Goal: Communication & Community: Participate in discussion

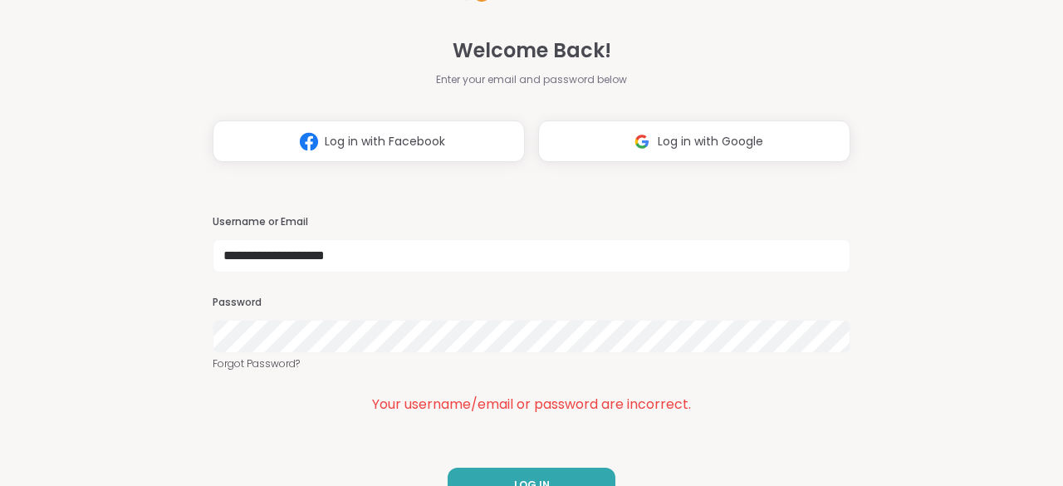
click at [472, 464] on div "**********" at bounding box center [532, 243] width 638 height 486
click at [477, 469] on button "LOG IN" at bounding box center [531, 484] width 168 height 35
drag, startPoint x: 1062, startPoint y: 139, endPoint x: 1046, endPoint y: 188, distance: 52.2
click at [1046, 188] on html "**********" at bounding box center [531, 243] width 1063 height 486
click at [1035, 187] on div "**********" at bounding box center [531, 243] width 1063 height 486
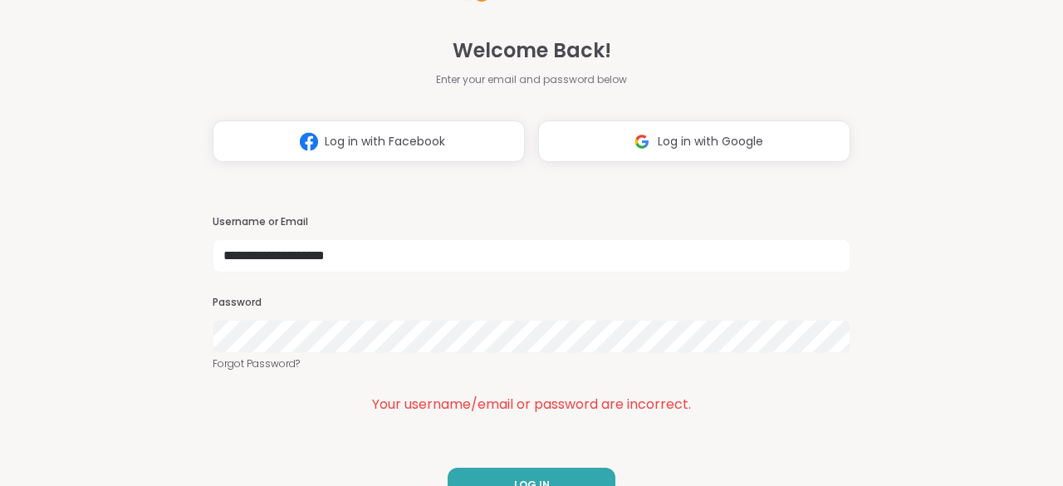
scroll to position [37, 0]
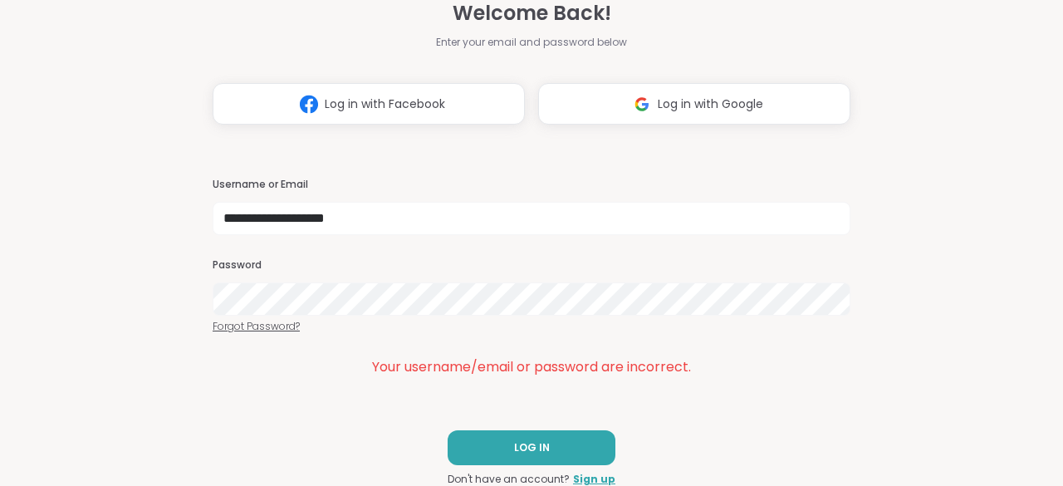
click at [243, 330] on link "Forgot Password?" at bounding box center [532, 326] width 638 height 15
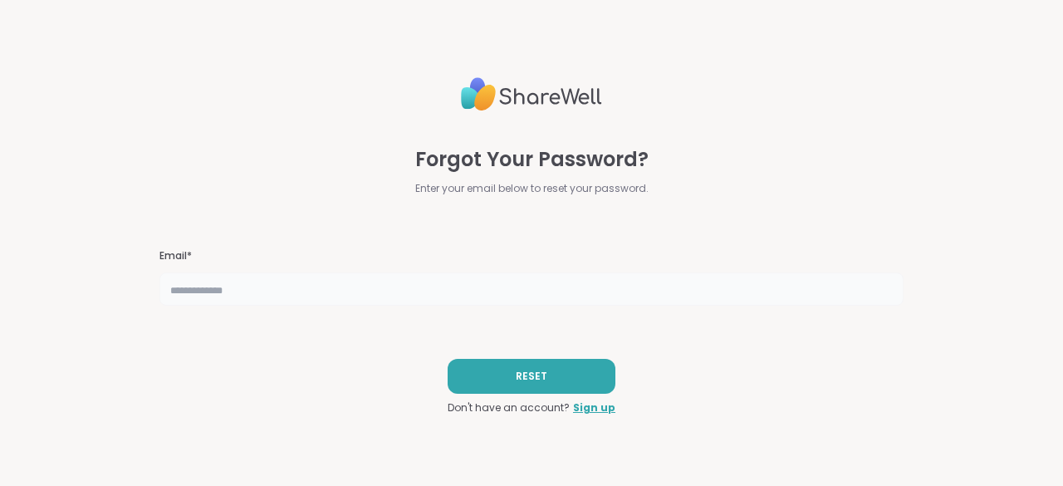
click at [292, 277] on input "text" at bounding box center [531, 288] width 744 height 33
type input "**********"
click at [497, 375] on button "RESET" at bounding box center [531, 376] width 168 height 35
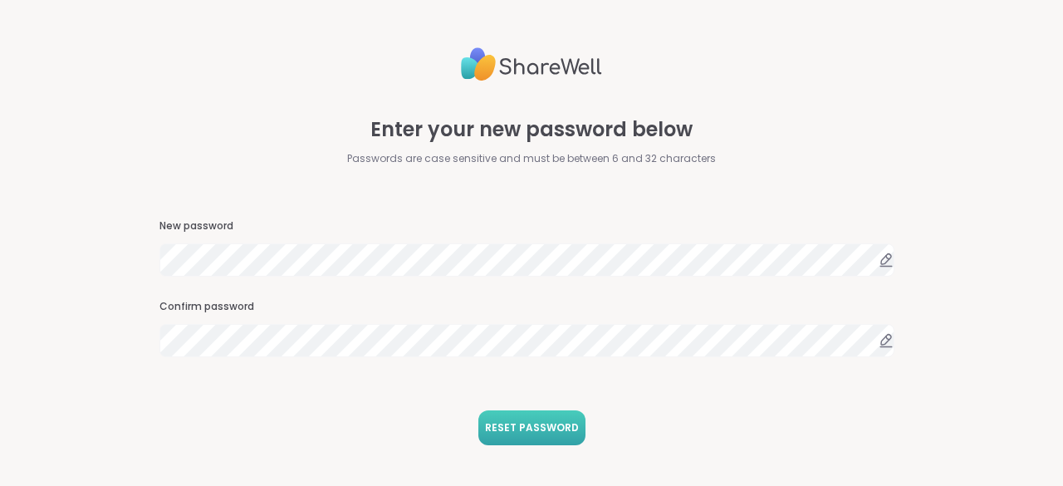
click at [490, 427] on span "RESET PASSWORD" at bounding box center [532, 427] width 94 height 15
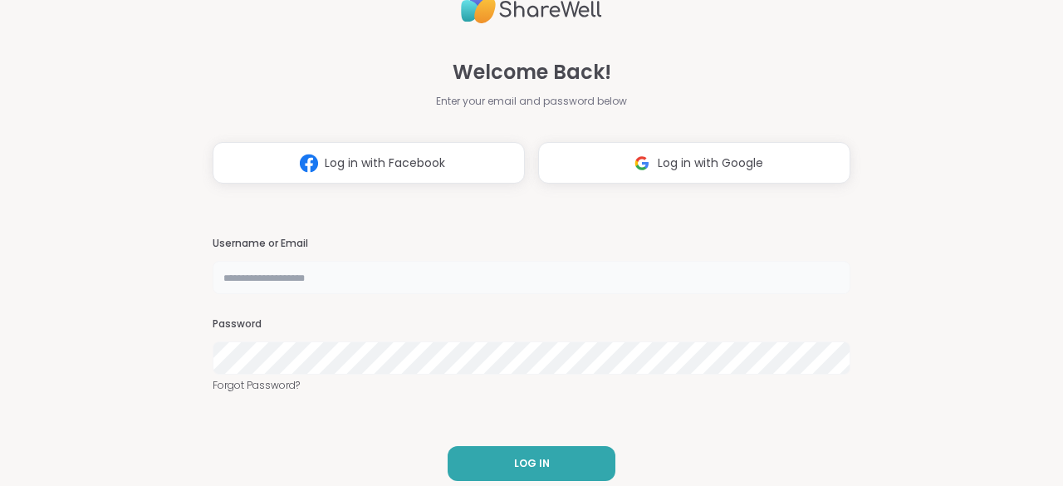
click at [362, 290] on input "text" at bounding box center [532, 277] width 638 height 33
type input "**********"
click at [470, 464] on button "LOG IN" at bounding box center [531, 463] width 168 height 35
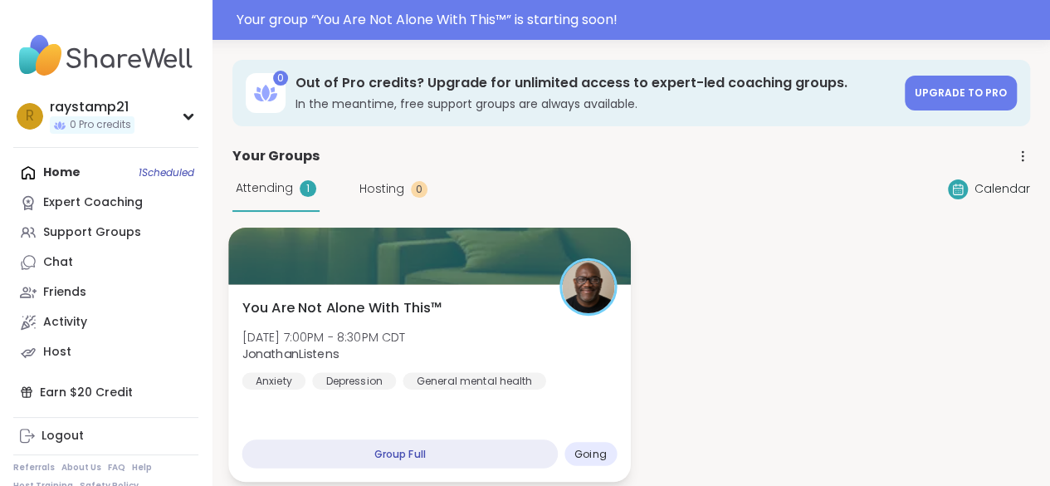
click at [349, 273] on div at bounding box center [429, 255] width 402 height 56
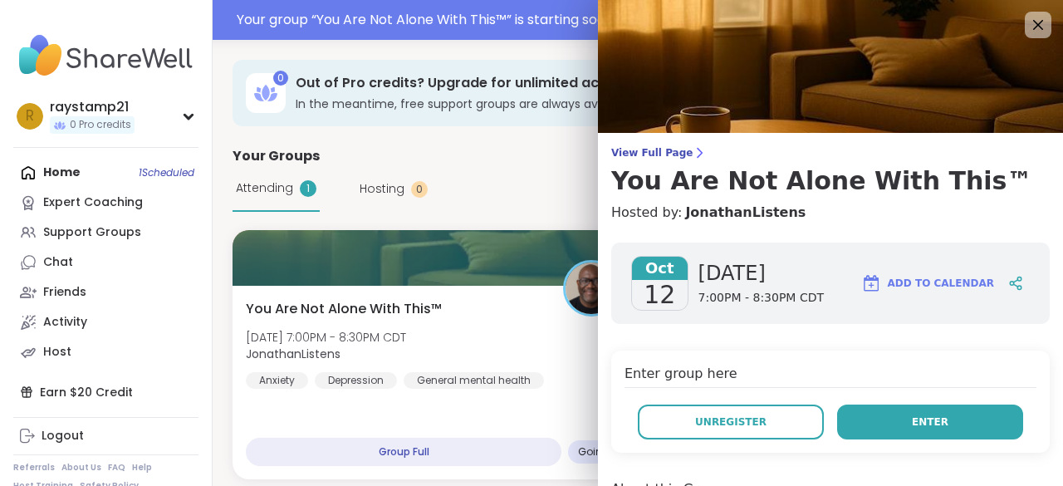
click at [843, 418] on button "Enter" at bounding box center [930, 421] width 186 height 35
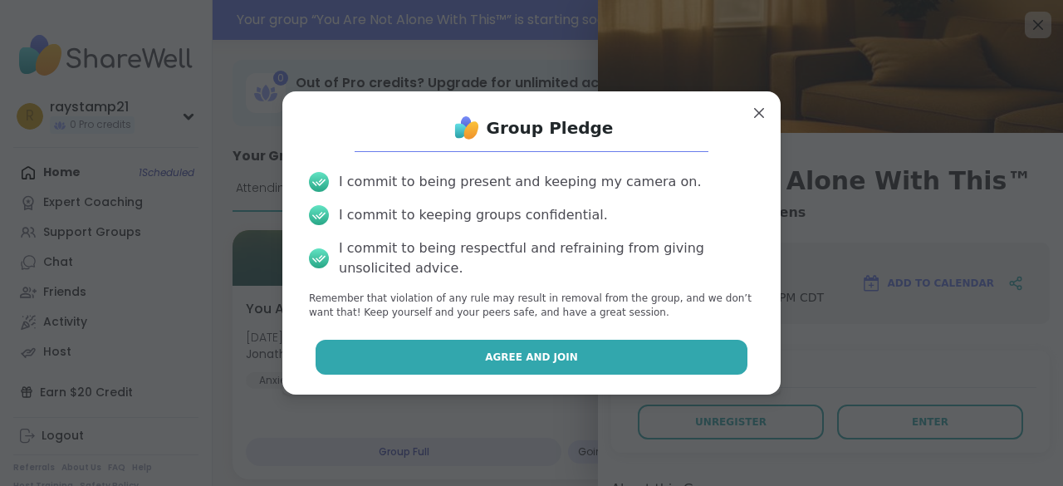
click at [629, 357] on button "Agree and Join" at bounding box center [531, 357] width 433 height 35
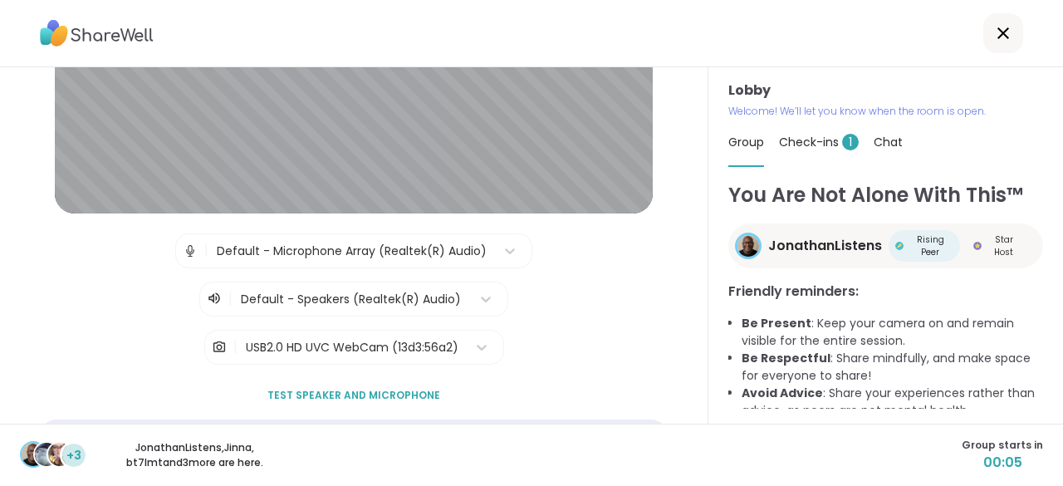
scroll to position [207, 0]
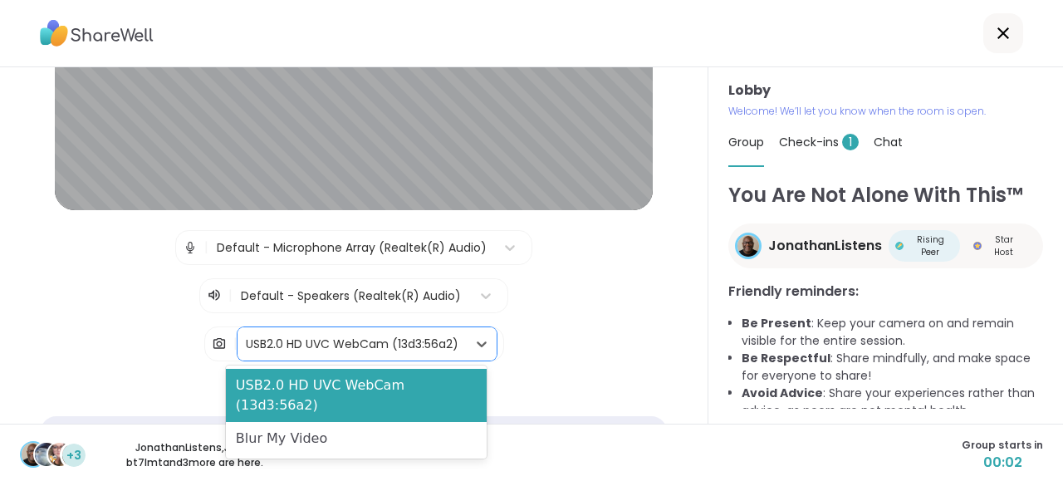
click at [371, 345] on div "USB2.0 HD UVC WebCam (13d3:56a2)" at bounding box center [352, 343] width 213 height 17
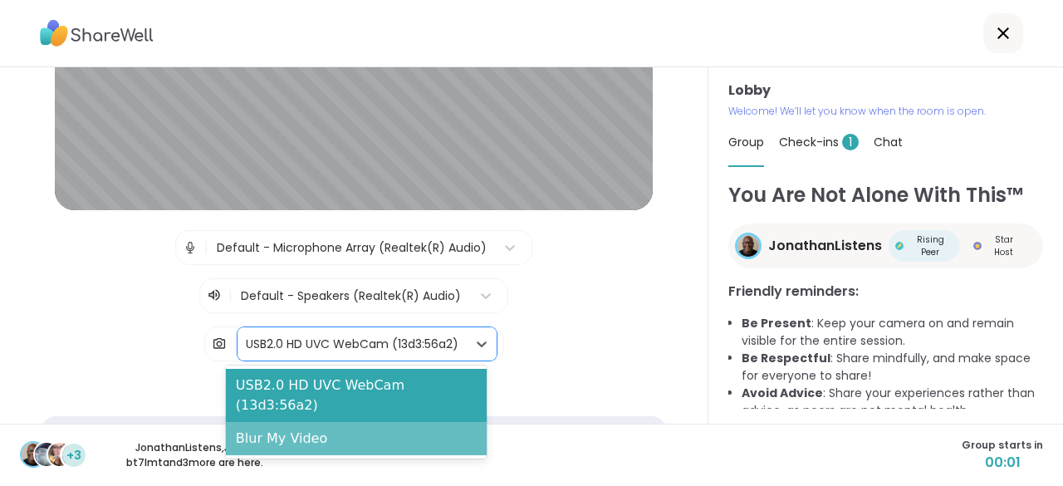
click at [344, 422] on div "Blur My Video" at bounding box center [356, 438] width 261 height 33
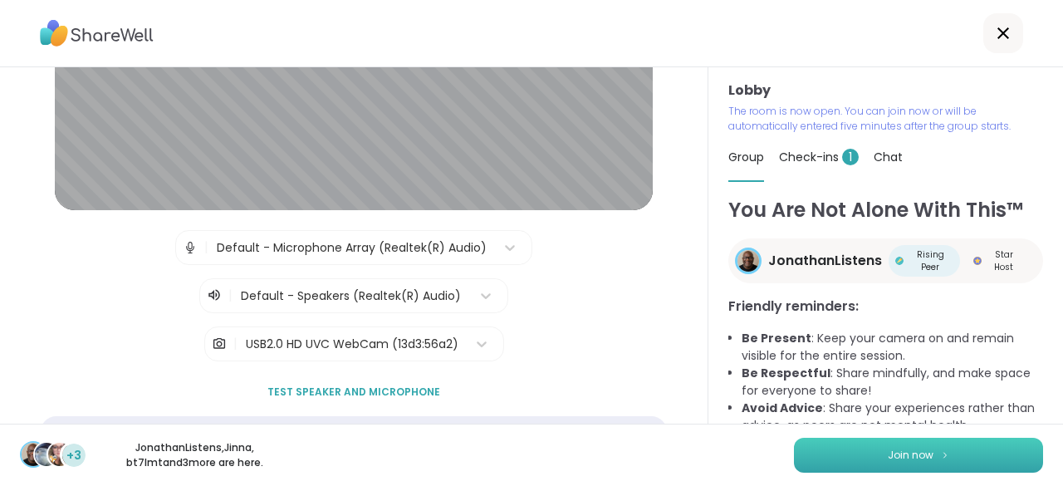
click at [887, 452] on span "Join now" at bounding box center [910, 454] width 46 height 15
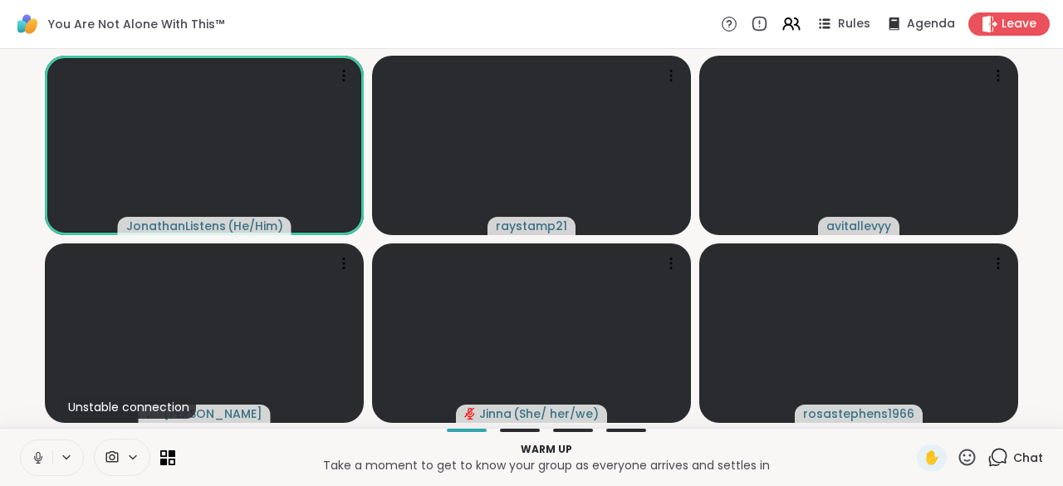
click at [40, 455] on icon at bounding box center [38, 457] width 15 height 15
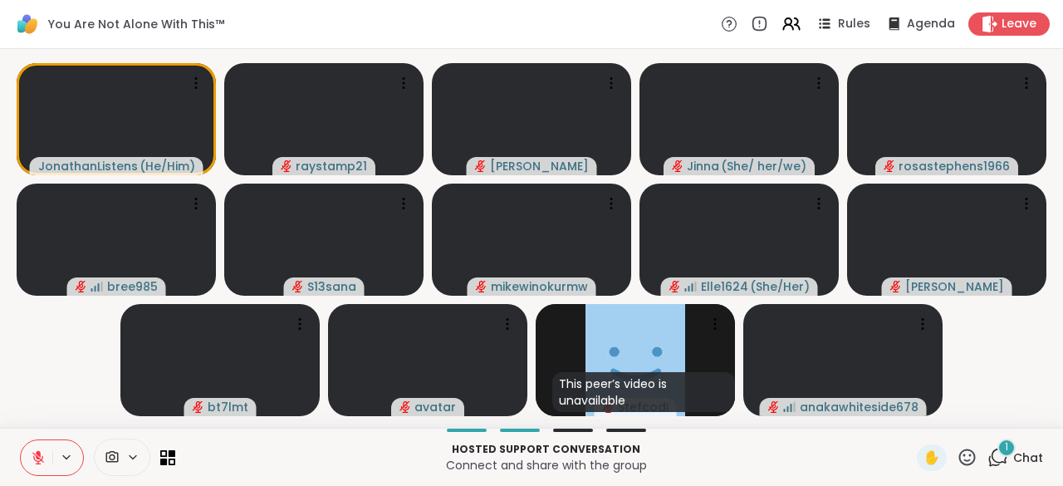
click at [990, 457] on icon at bounding box center [997, 457] width 21 height 21
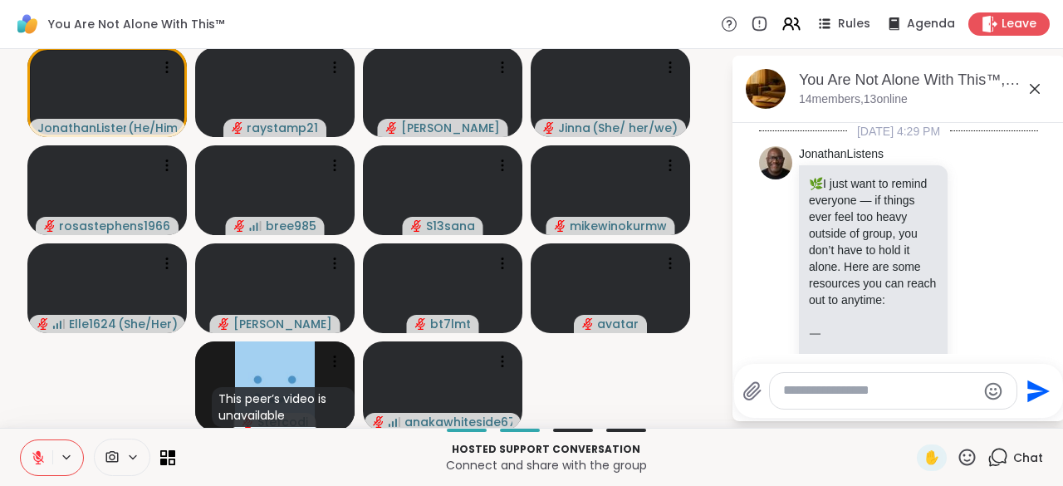
scroll to position [3526, 0]
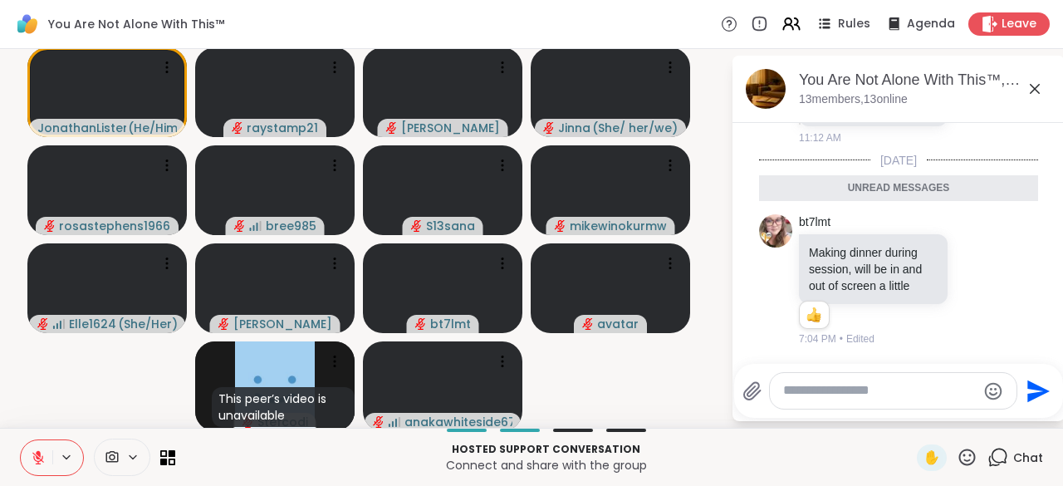
click at [990, 450] on icon at bounding box center [997, 457] width 21 height 21
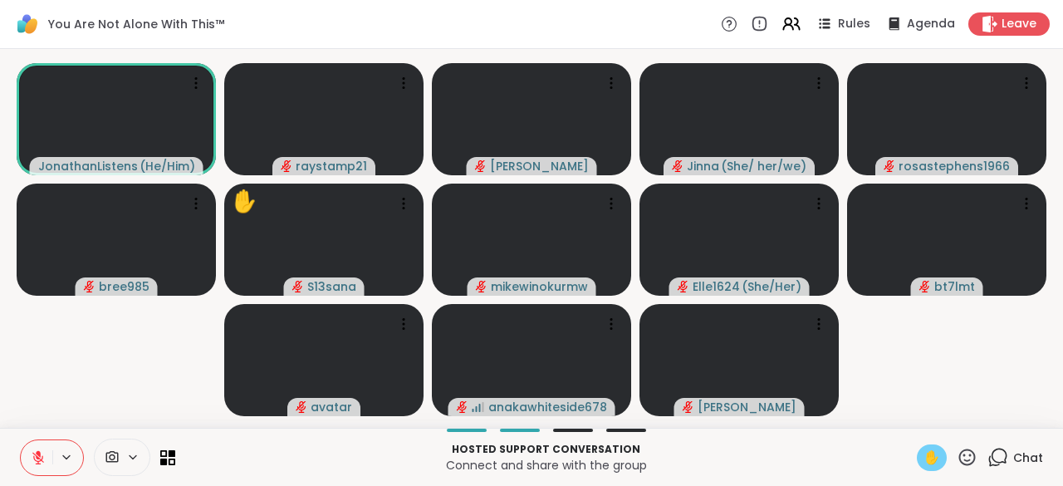
click at [923, 459] on span "✋" at bounding box center [931, 457] width 17 height 20
click at [50, 469] on button at bounding box center [37, 457] width 32 height 35
click at [56, 454] on button at bounding box center [67, 457] width 31 height 14
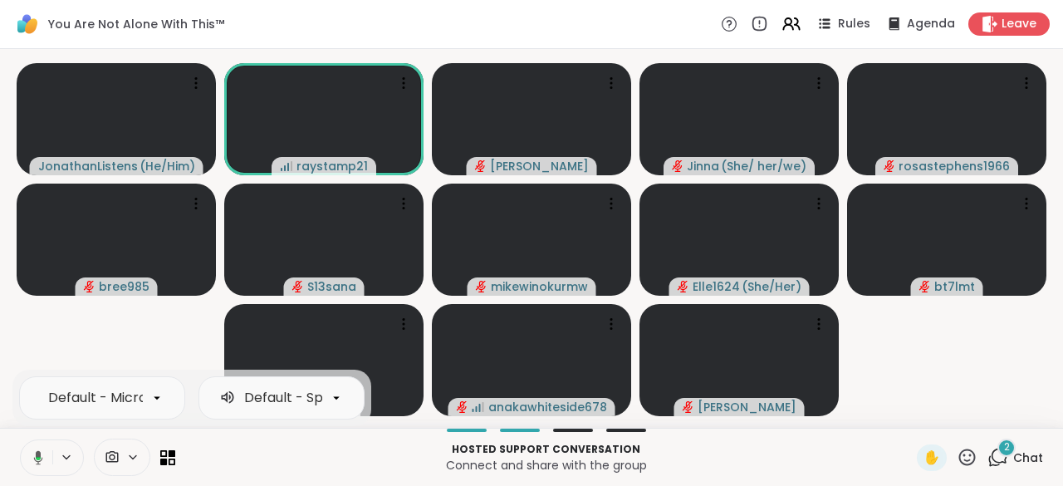
click at [56, 454] on button at bounding box center [67, 457] width 31 height 14
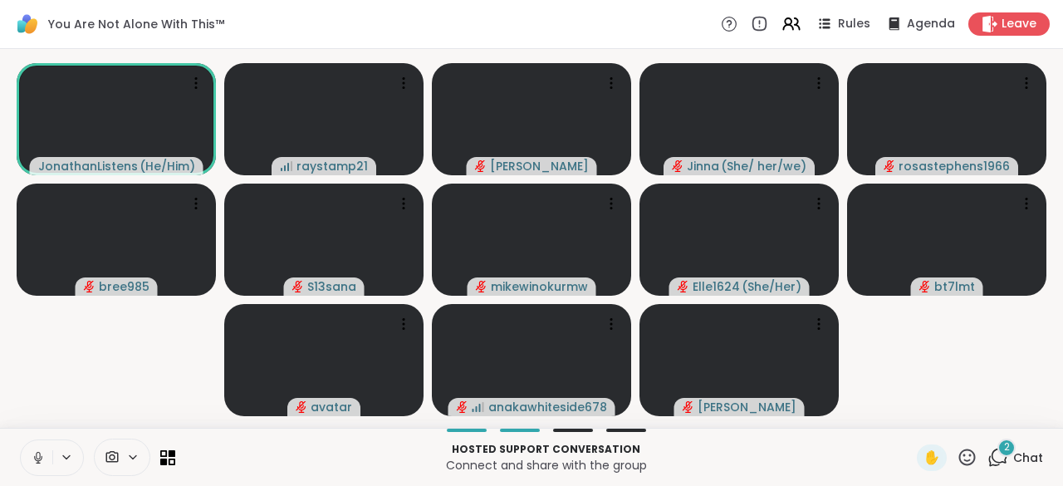
click at [40, 454] on icon at bounding box center [38, 455] width 4 height 7
click at [1018, 464] on span "Chat" at bounding box center [1028, 457] width 30 height 17
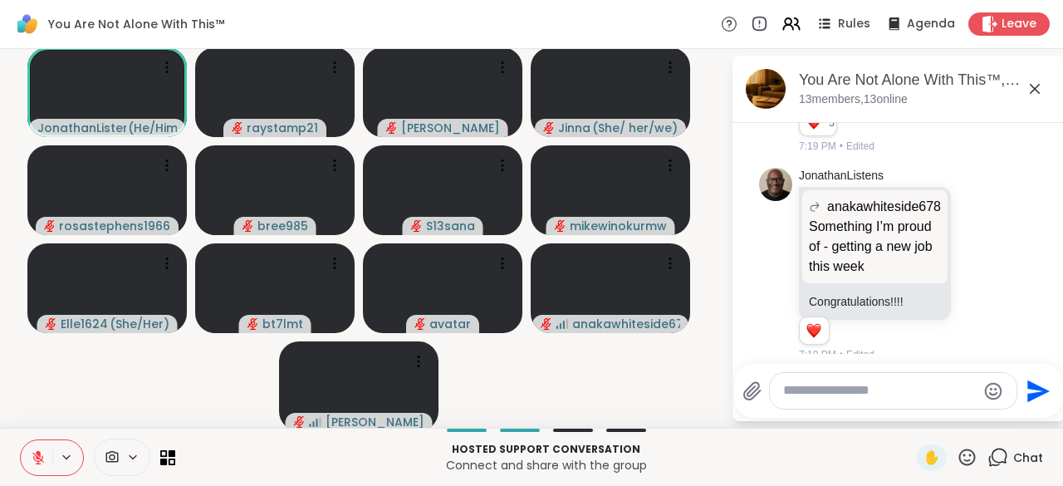
scroll to position [3726, 0]
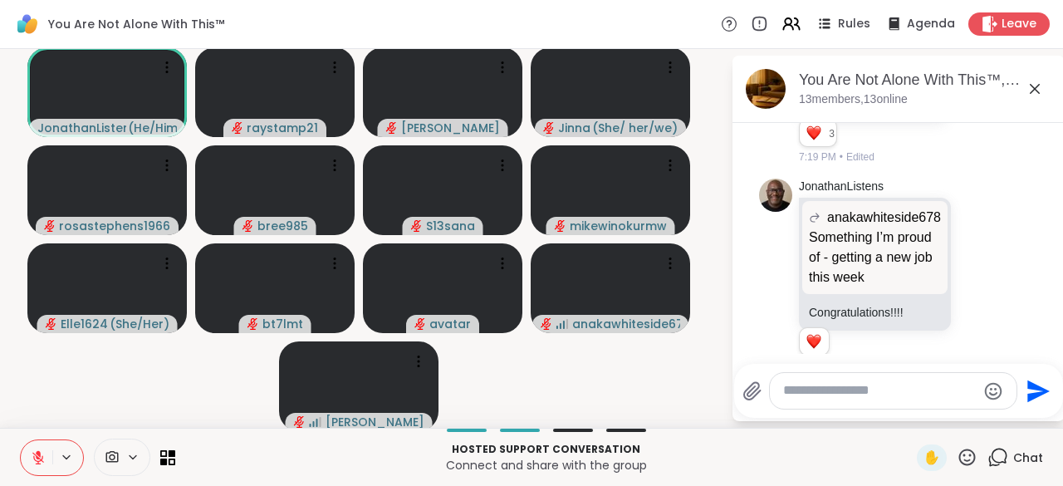
click at [970, 105] on icon at bounding box center [976, 98] width 12 height 12
click at [932, 80] on span "Select Reaction: Thumbs up" at bounding box center [939, 71] width 15 height 17
click at [994, 452] on icon at bounding box center [999, 455] width 16 height 15
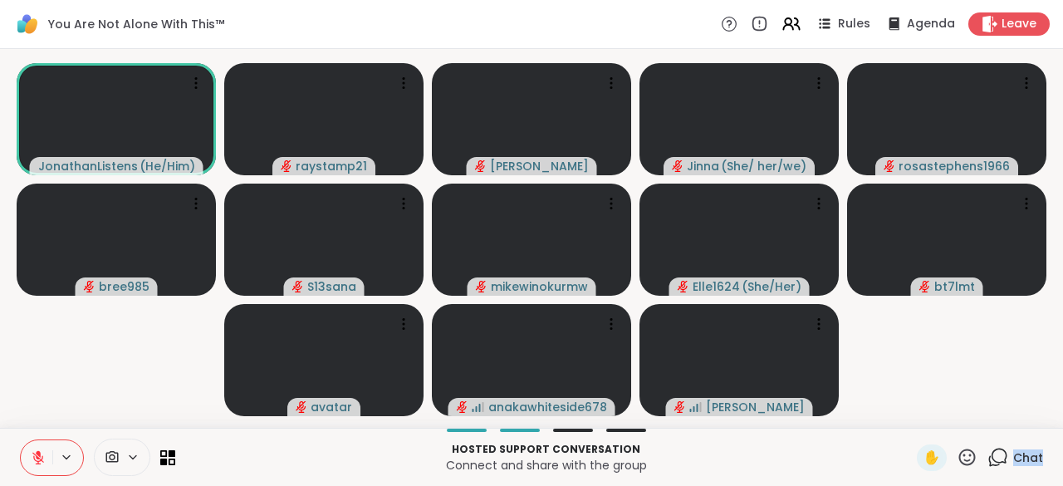
click at [994, 452] on icon at bounding box center [999, 455] width 16 height 15
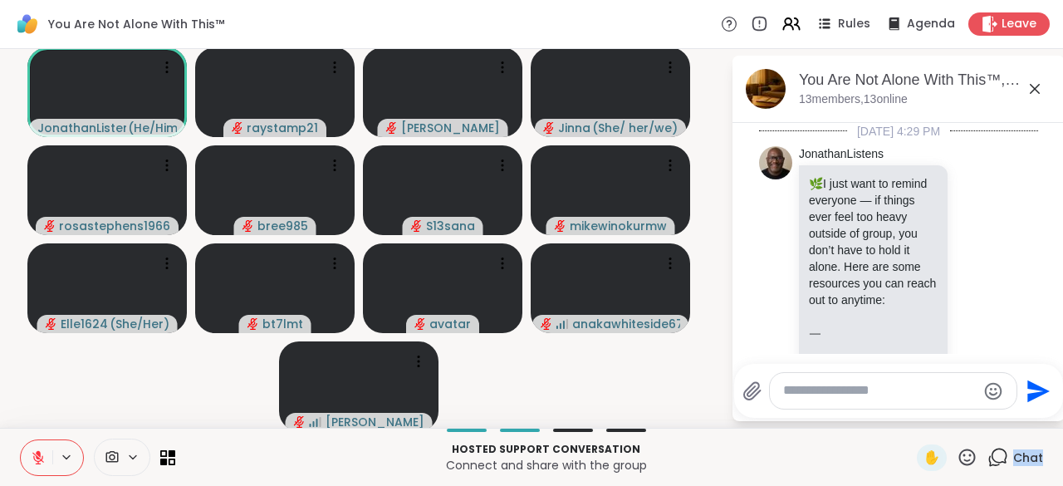
scroll to position [3823, 0]
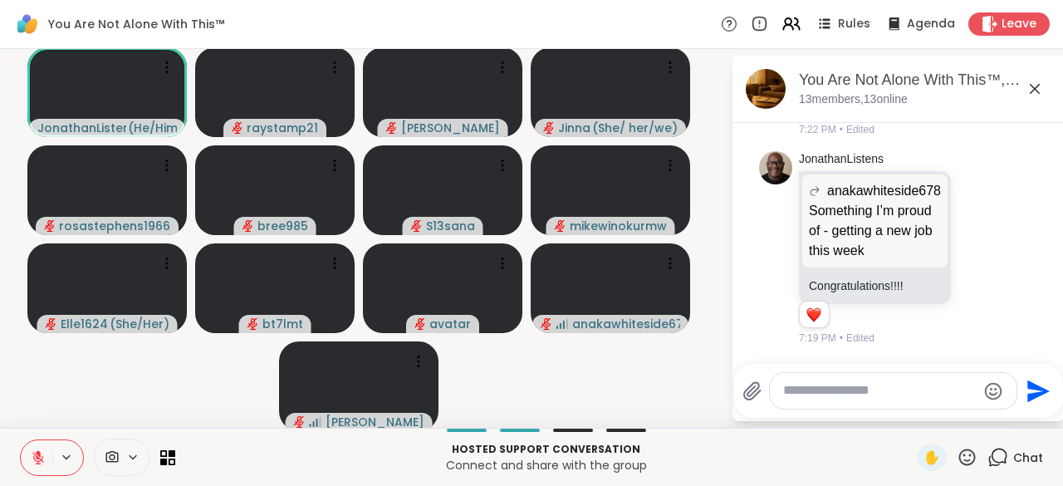
click at [994, 452] on icon at bounding box center [999, 455] width 16 height 15
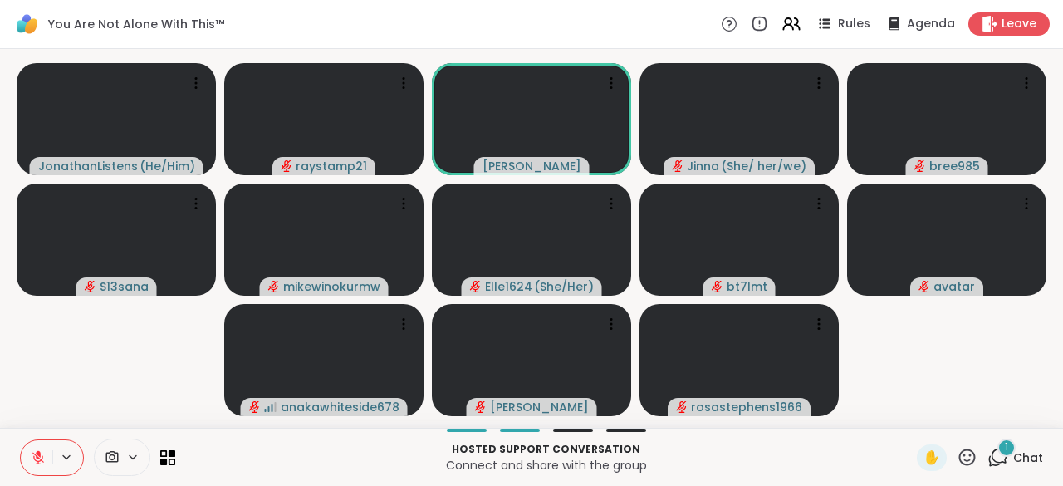
click at [991, 457] on icon at bounding box center [997, 457] width 21 height 21
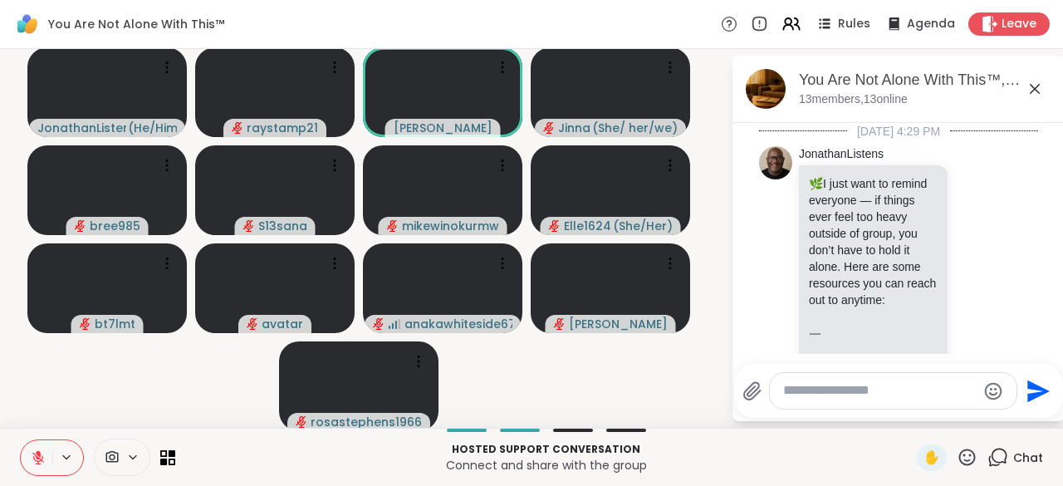
scroll to position [3991, 0]
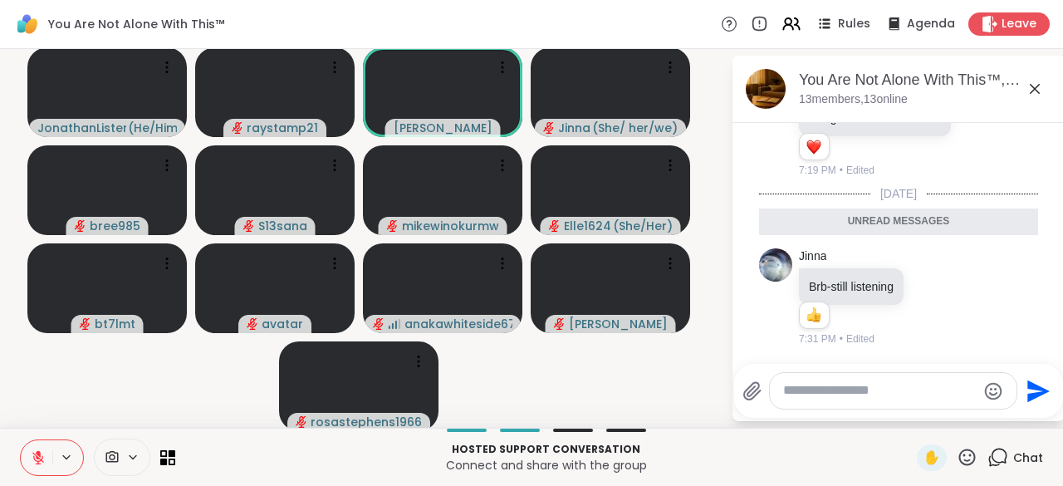
click at [993, 465] on icon at bounding box center [997, 457] width 21 height 21
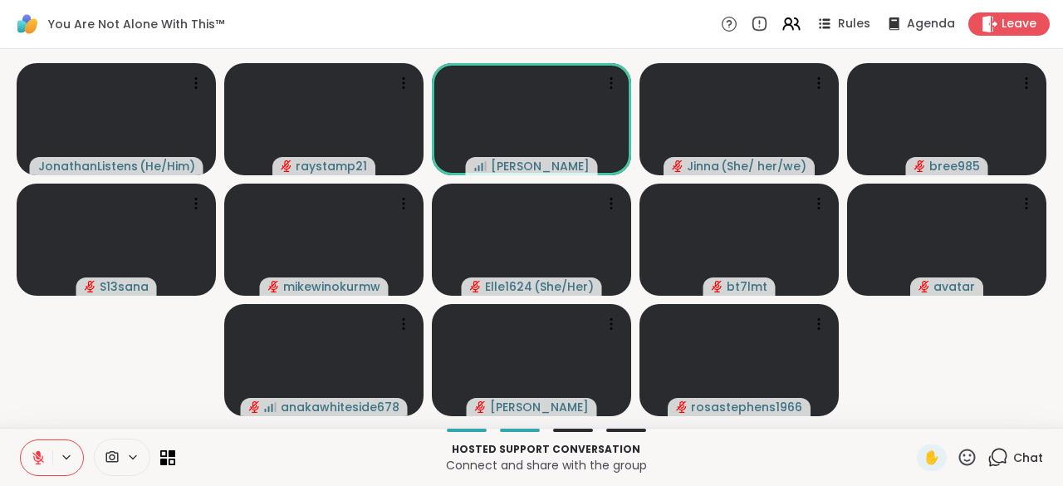
click at [1008, 467] on div "Chat" at bounding box center [1015, 457] width 56 height 27
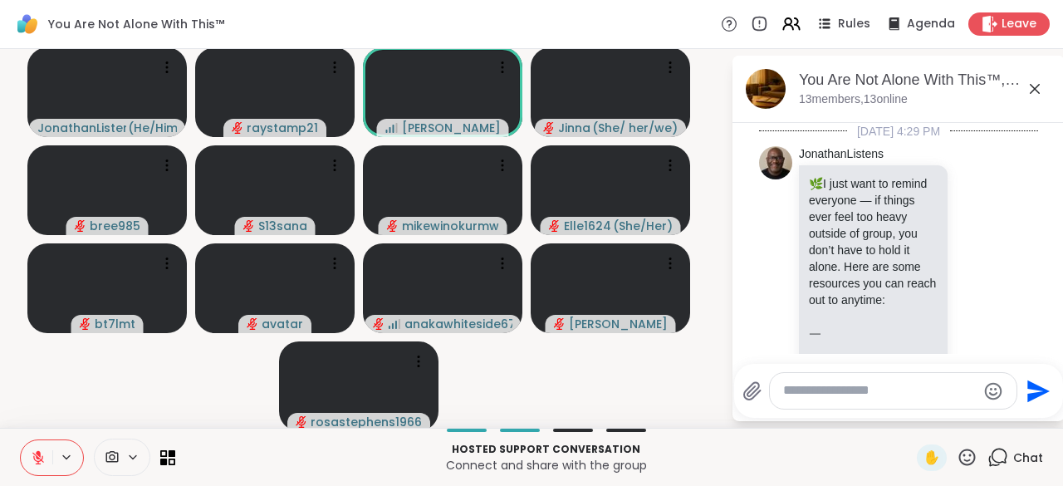
scroll to position [3935, 0]
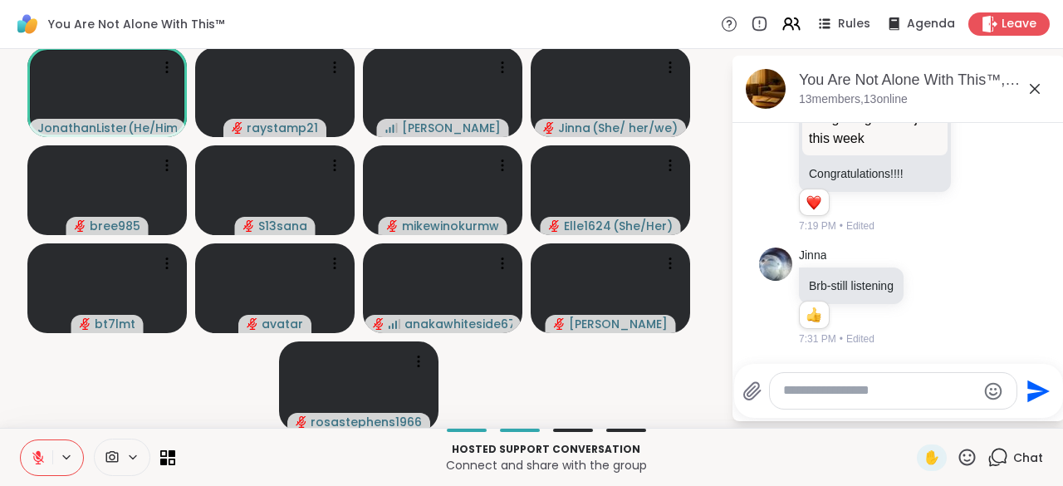
click at [799, 386] on textarea "Type your message" at bounding box center [879, 390] width 193 height 17
type textarea "*"
type textarea "********"
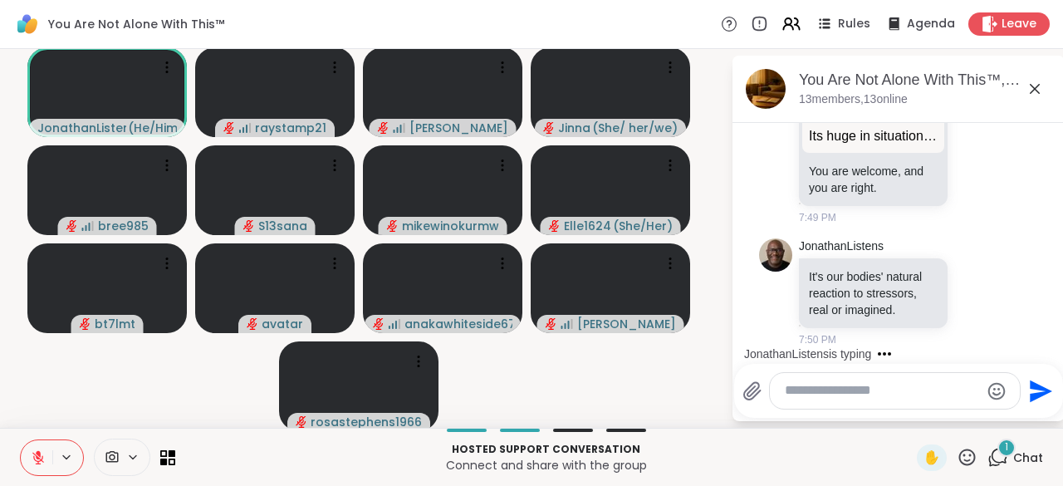
scroll to position [5047, 0]
click at [923, 465] on span "✋" at bounding box center [931, 457] width 17 height 20
click at [50, 455] on button at bounding box center [37, 457] width 32 height 35
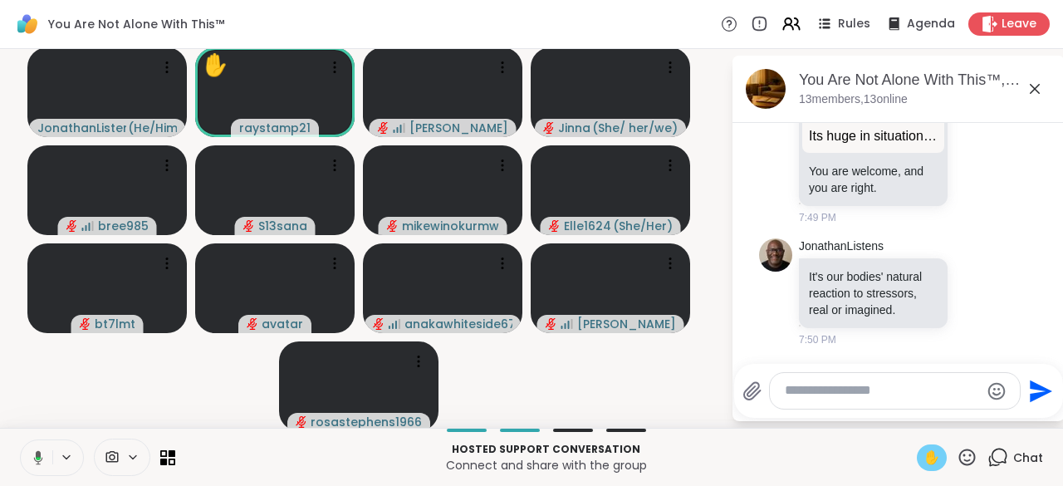
click at [923, 466] on span "✋" at bounding box center [931, 457] width 17 height 20
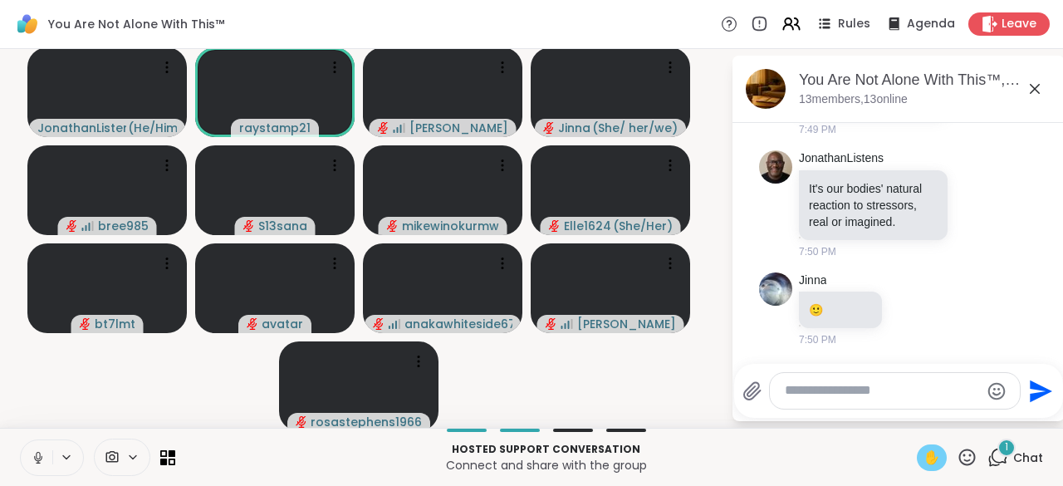
scroll to position [5134, 0]
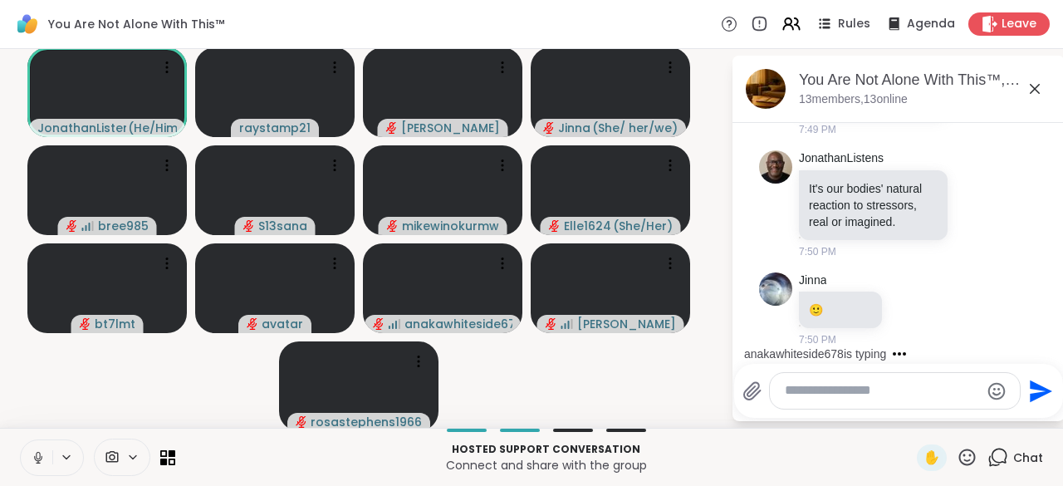
click at [46, 461] on button at bounding box center [37, 457] width 32 height 35
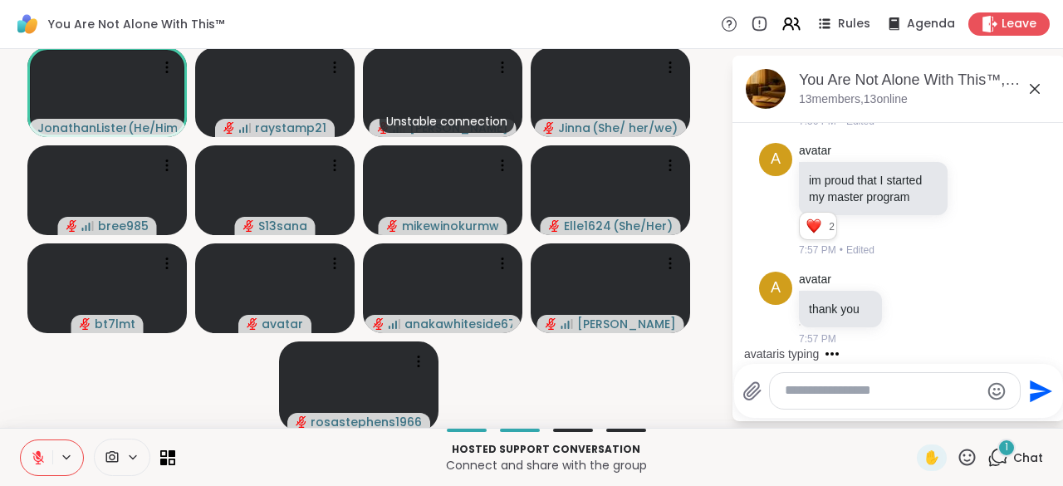
scroll to position [5719, 0]
click at [987, 198] on icon at bounding box center [994, 199] width 15 height 20
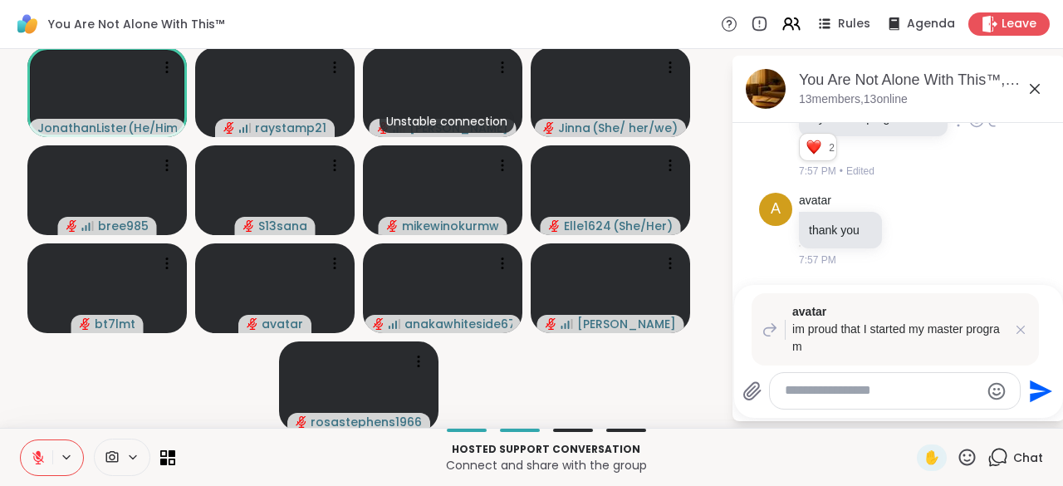
click at [969, 129] on icon at bounding box center [976, 120] width 15 height 17
click at [923, 110] on button "Select Reaction: Thumbs up" at bounding box center [939, 93] width 33 height 33
click at [882, 388] on textarea "Type your message" at bounding box center [881, 390] width 194 height 17
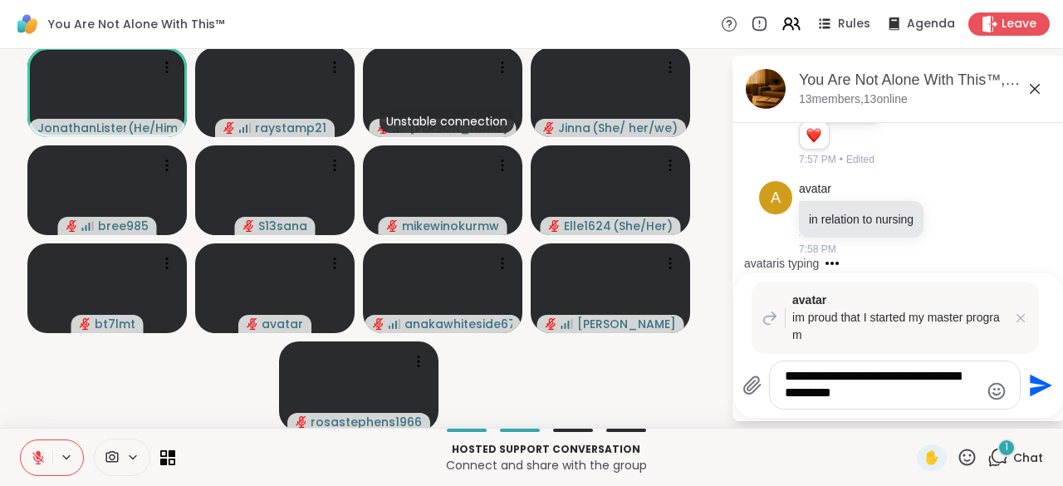
scroll to position [5902, 0]
click at [1014, 321] on icon at bounding box center [1020, 318] width 17 height 17
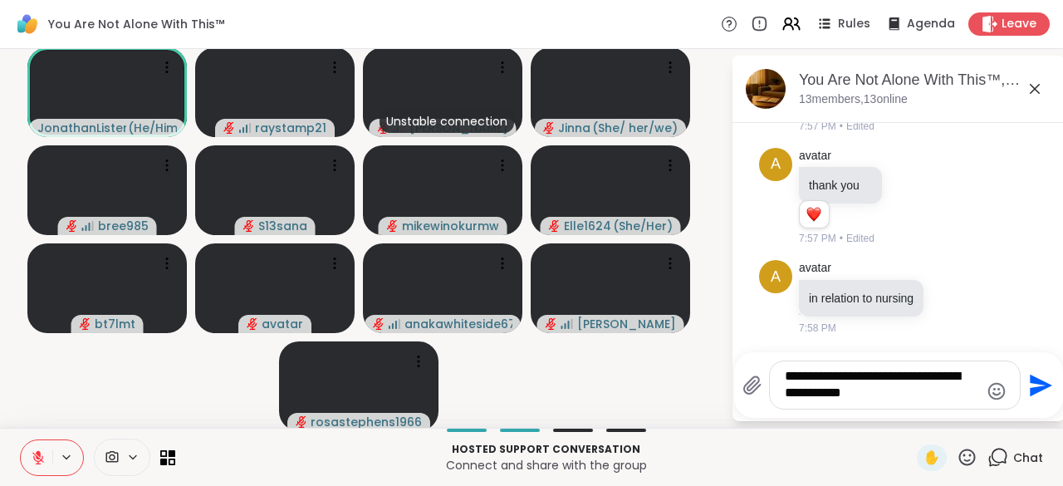
scroll to position [5841, 0]
click at [850, 391] on textarea "**********" at bounding box center [881, 385] width 194 height 34
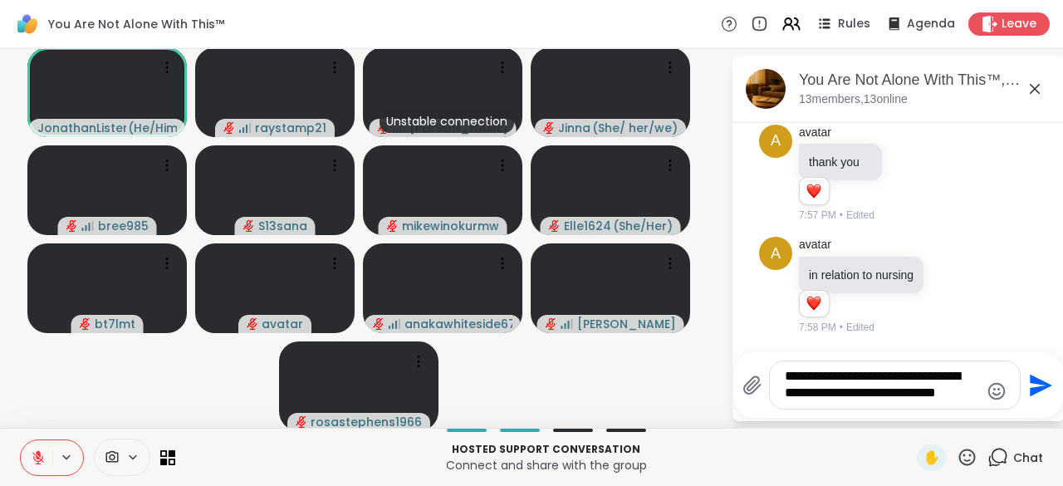
scroll to position [5882, 0]
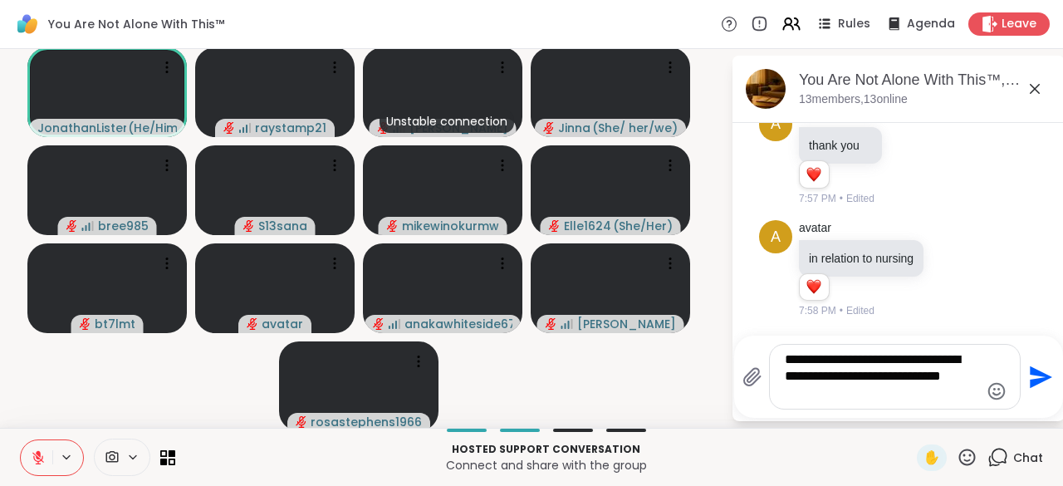
type textarea "**********"
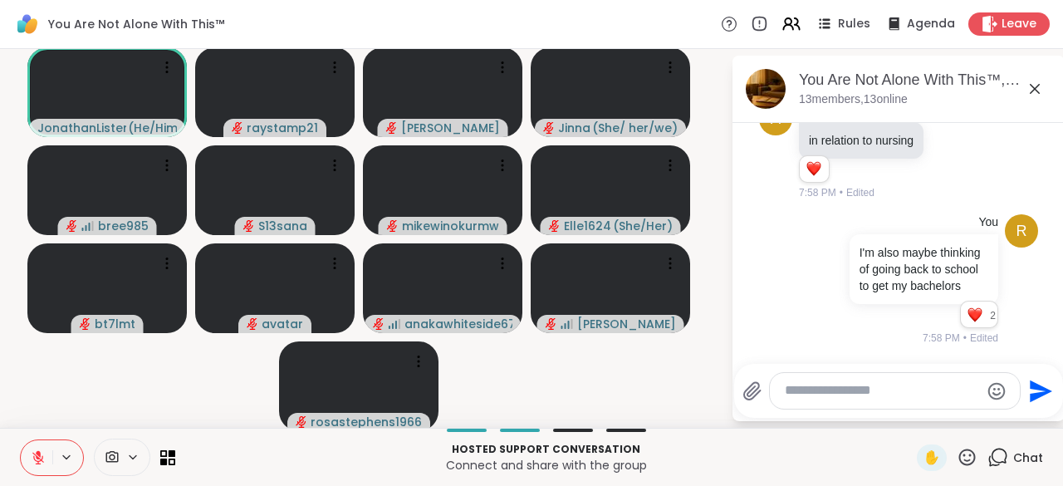
scroll to position [5949, 0]
click at [945, 159] on icon at bounding box center [952, 151] width 15 height 17
click at [945, 132] on div "Select Reaction: Heart" at bounding box center [952, 124] width 15 height 15
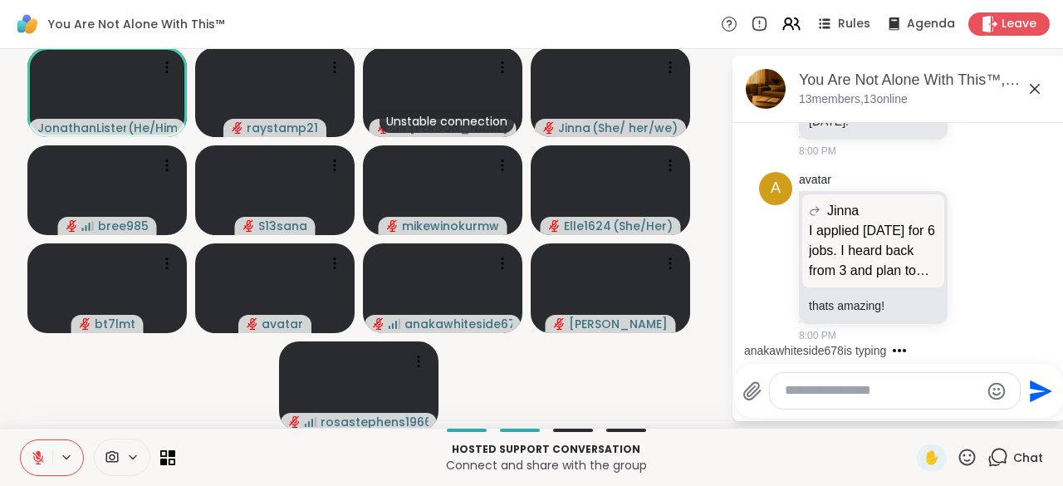
scroll to position [6686, 0]
click at [969, 104] on icon at bounding box center [976, 95] width 15 height 17
click at [969, 65] on div "Select Reaction: Heart" at bounding box center [976, 57] width 15 height 15
click at [1031, 349] on div "anakawhiteside678 is typing" at bounding box center [901, 350] width 325 height 27
click at [1031, 345] on div "anakawhiteside678 is typing" at bounding box center [901, 350] width 325 height 27
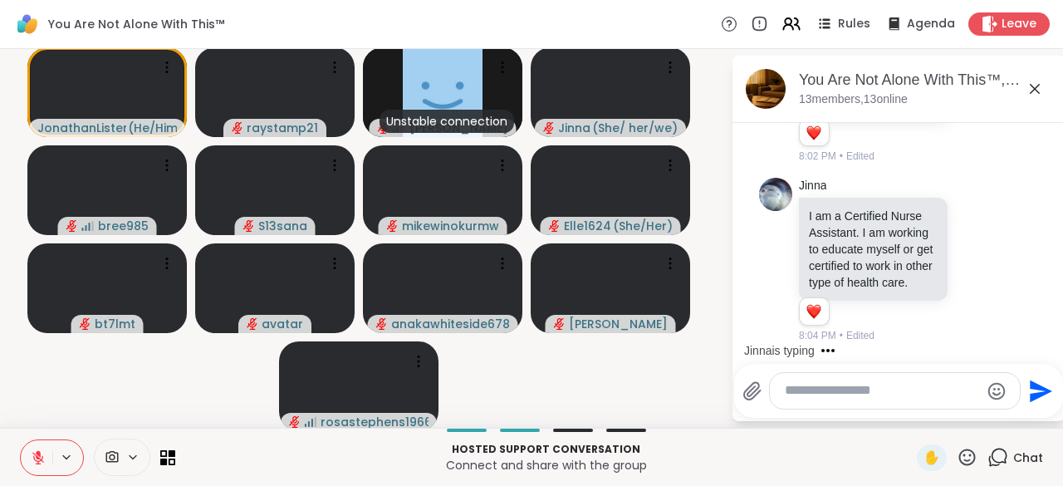
scroll to position [7476, 0]
click at [969, 252] on icon at bounding box center [976, 260] width 15 height 17
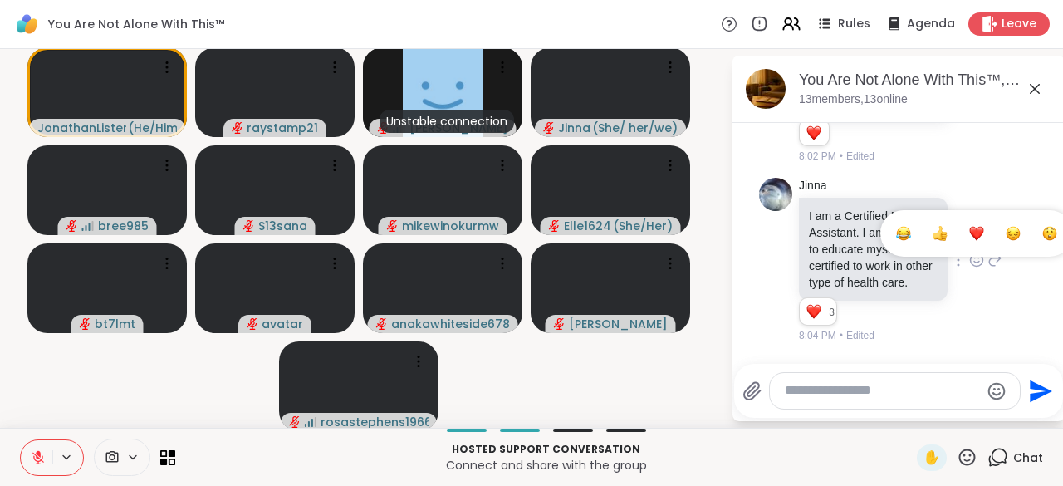
click at [932, 226] on div "Select Reaction: Thumbs up" at bounding box center [939, 233] width 15 height 15
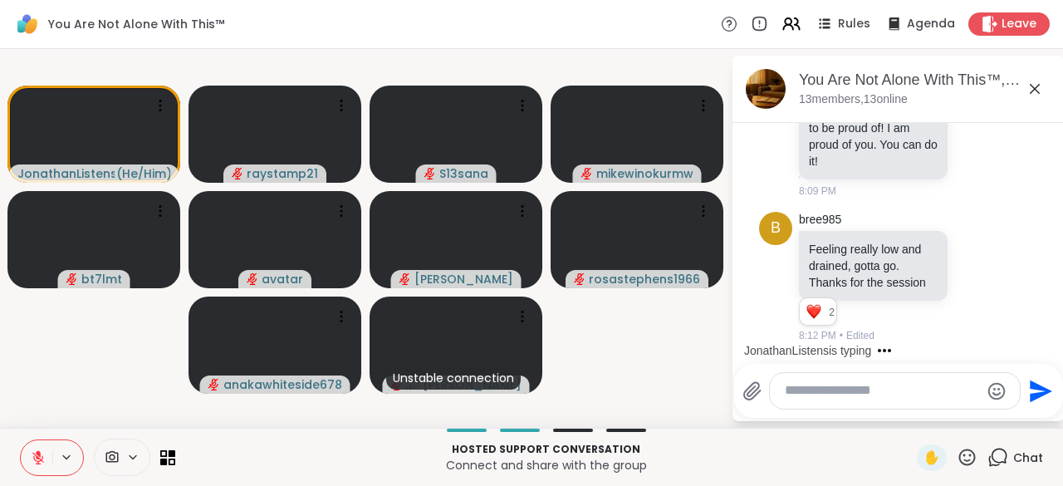
scroll to position [8113, 0]
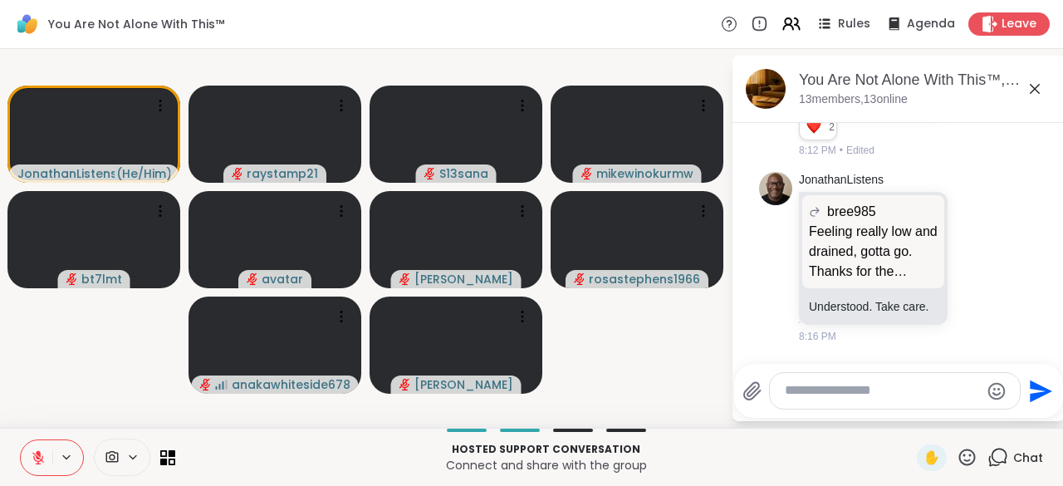
click at [808, 393] on textarea "Type your message" at bounding box center [881, 390] width 194 height 17
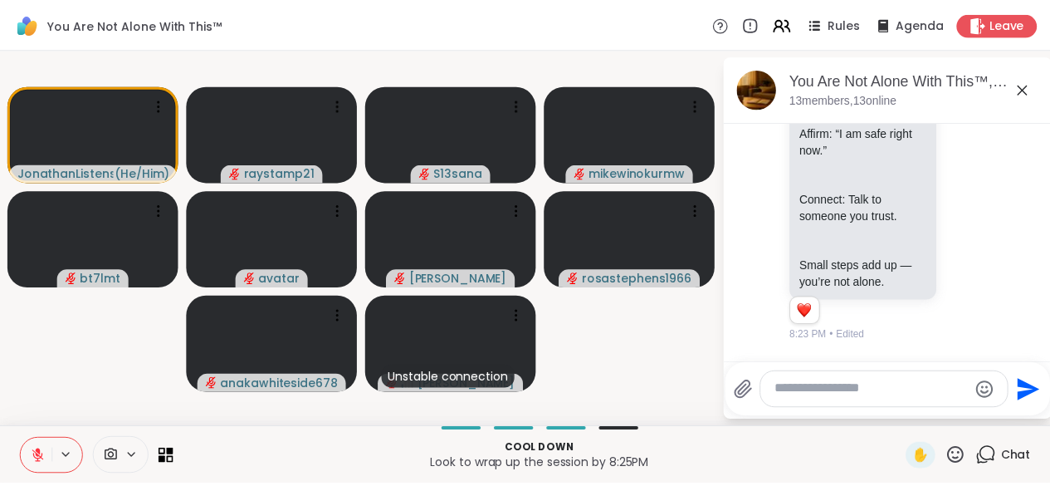
scroll to position [8839, 0]
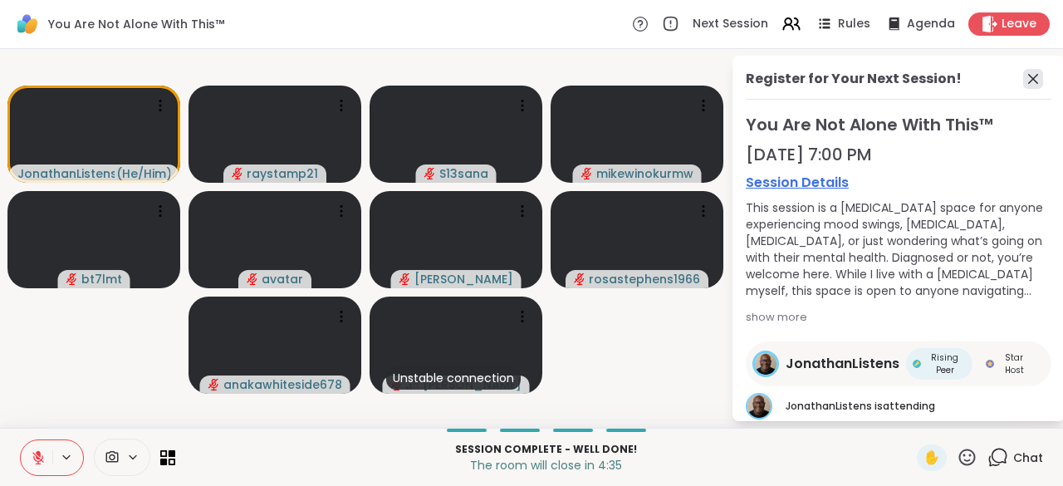
click at [1023, 86] on icon at bounding box center [1033, 79] width 20 height 20
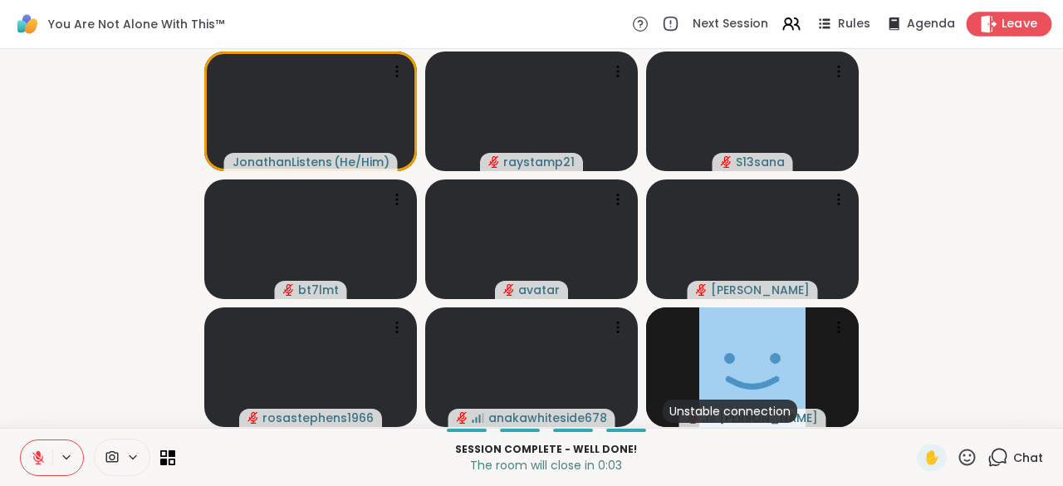
click at [1013, 22] on span "Leave" at bounding box center [1019, 24] width 37 height 17
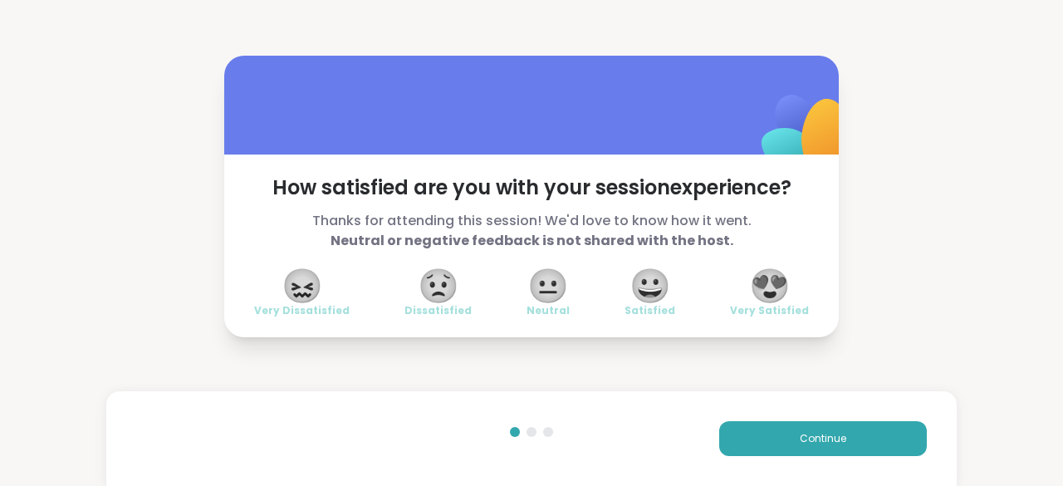
click at [784, 288] on span "😍" at bounding box center [770, 286] width 42 height 30
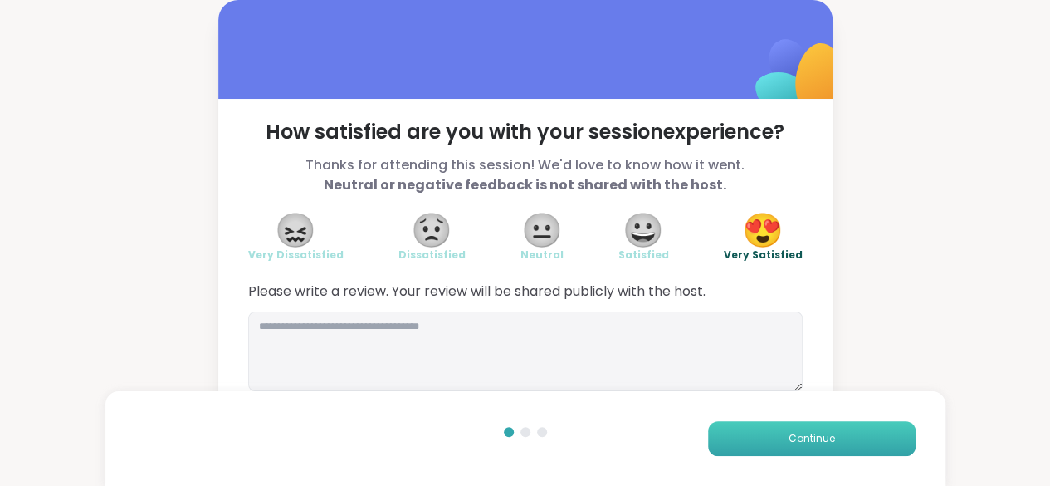
click at [782, 443] on button "Continue" at bounding box center [812, 438] width 208 height 35
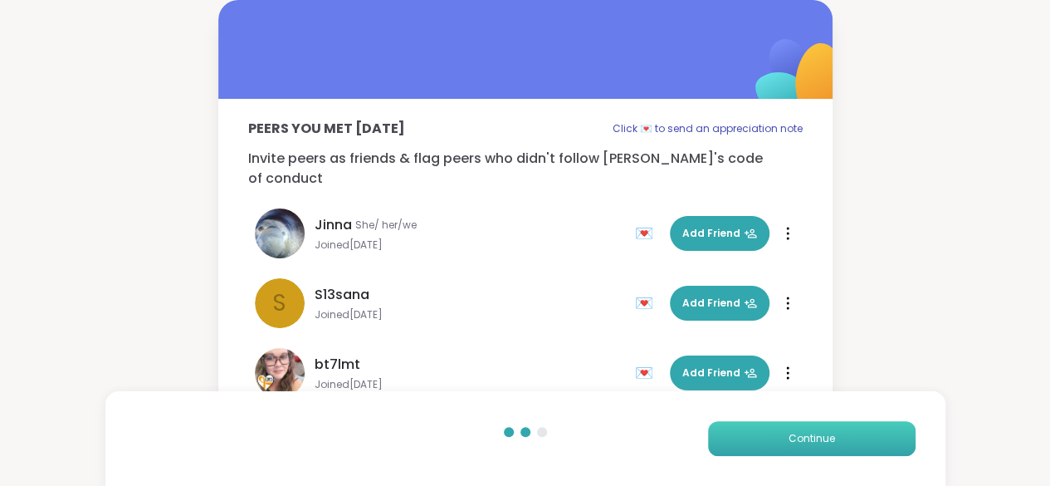
click at [794, 429] on button "Continue" at bounding box center [812, 438] width 208 height 35
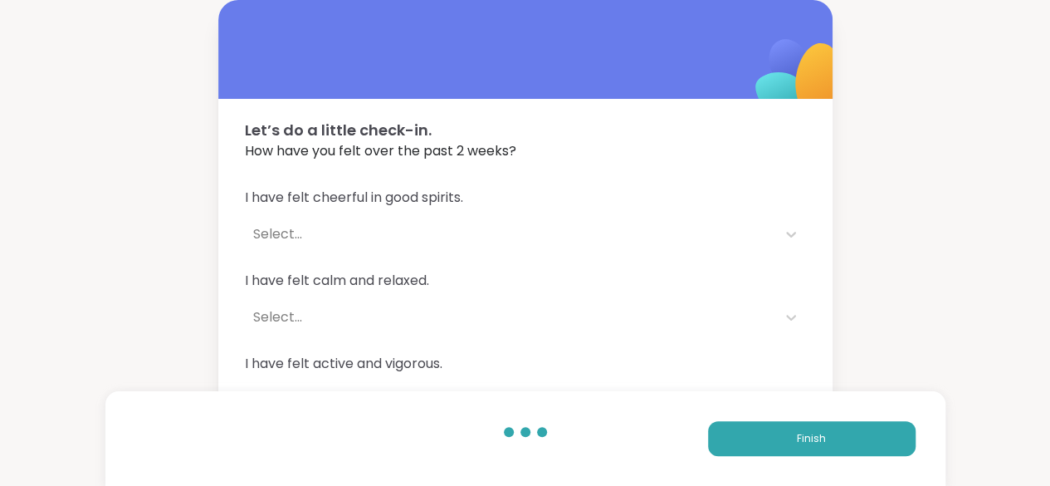
click at [577, 175] on div "I have felt cheerful in good spirits. Select... I have felt calm and relaxed. S…" at bounding box center [525, 385] width 614 height 435
click at [531, 213] on div "I have felt cheerful in good spirits. Select..." at bounding box center [525, 219] width 561 height 63
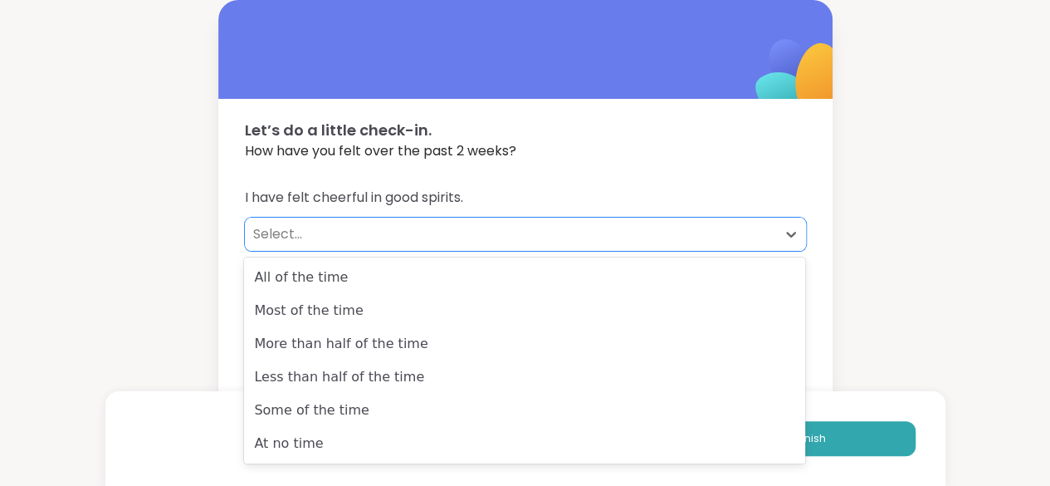
click at [321, 225] on div "Select..." at bounding box center [510, 234] width 515 height 20
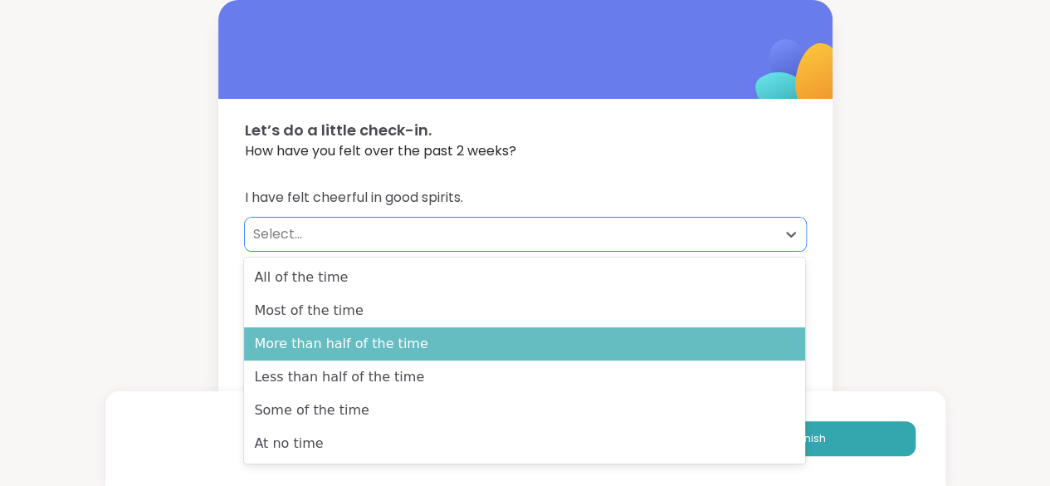
click at [319, 358] on div "More than half of the time" at bounding box center [524, 343] width 561 height 33
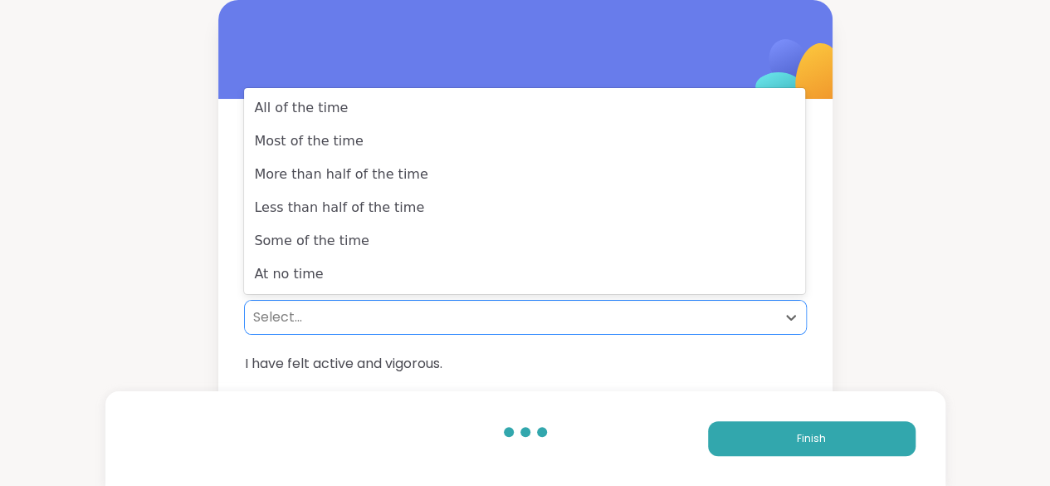
click at [296, 322] on div "Select..." at bounding box center [510, 317] width 515 height 20
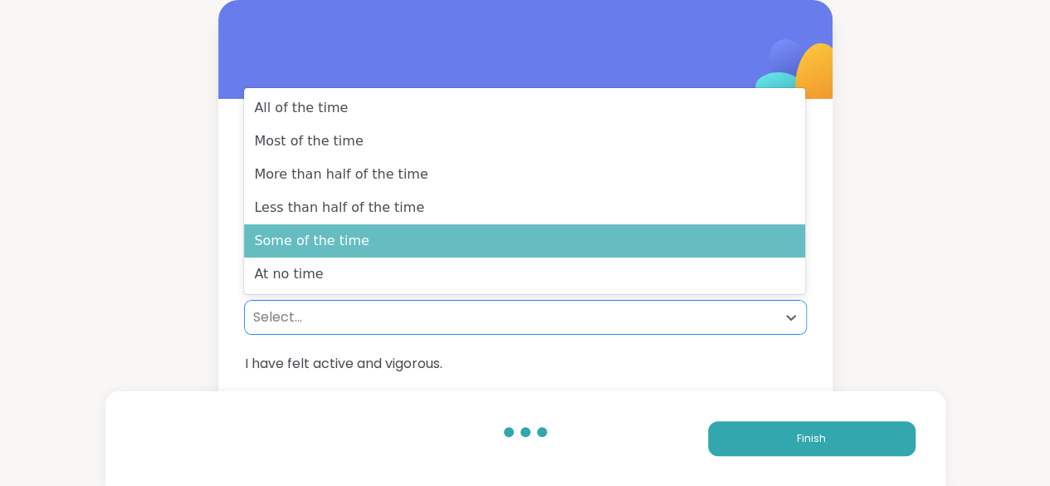
click at [299, 232] on div "Some of the time" at bounding box center [524, 240] width 561 height 33
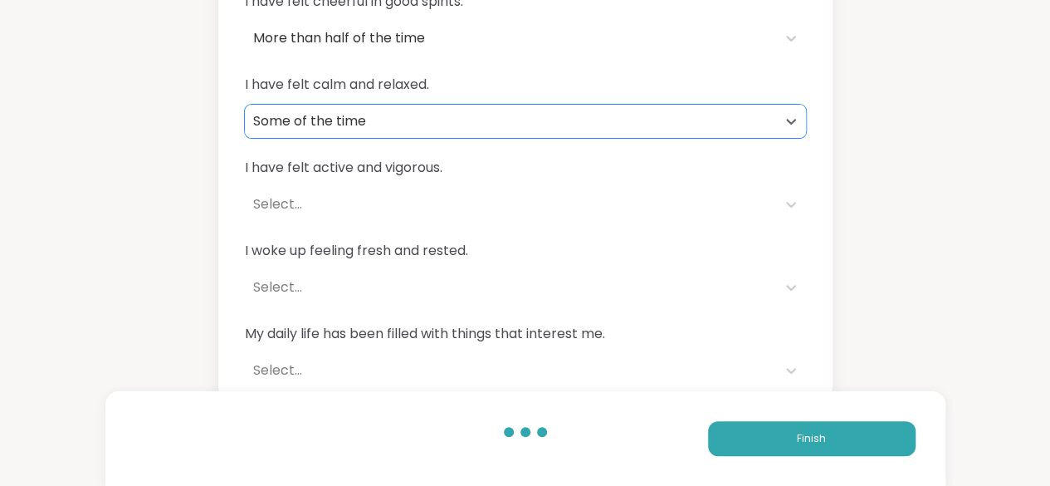
scroll to position [209, 0]
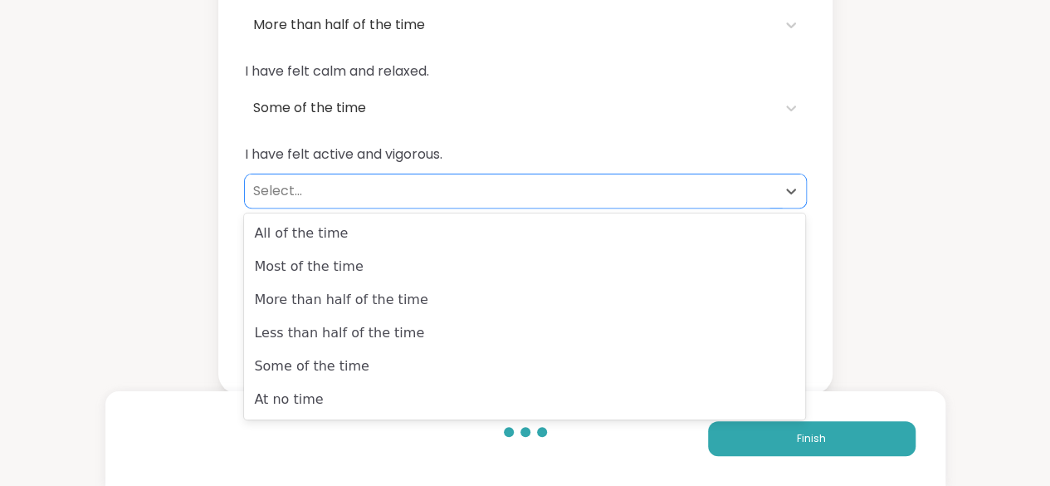
click at [385, 189] on div "Select..." at bounding box center [510, 191] width 515 height 20
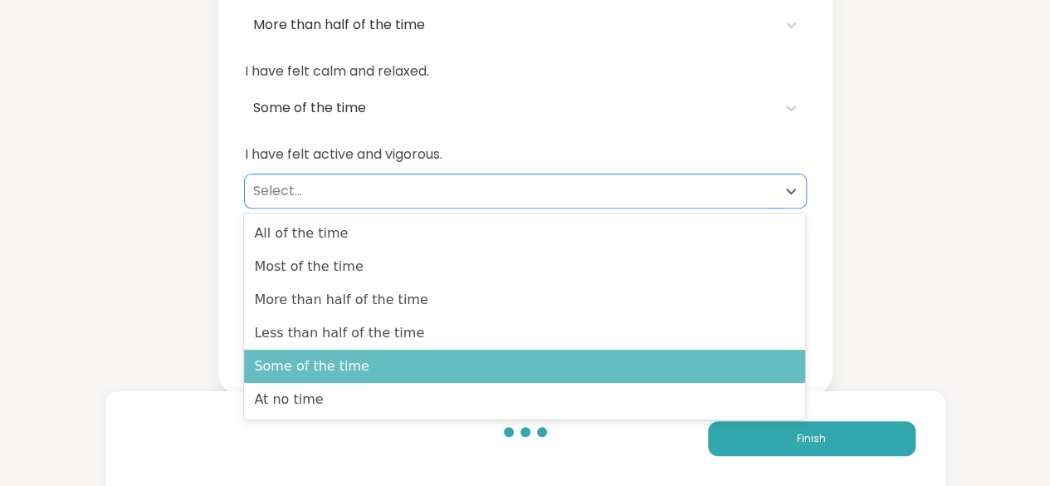
click at [375, 356] on div "Some of the time" at bounding box center [524, 365] width 561 height 33
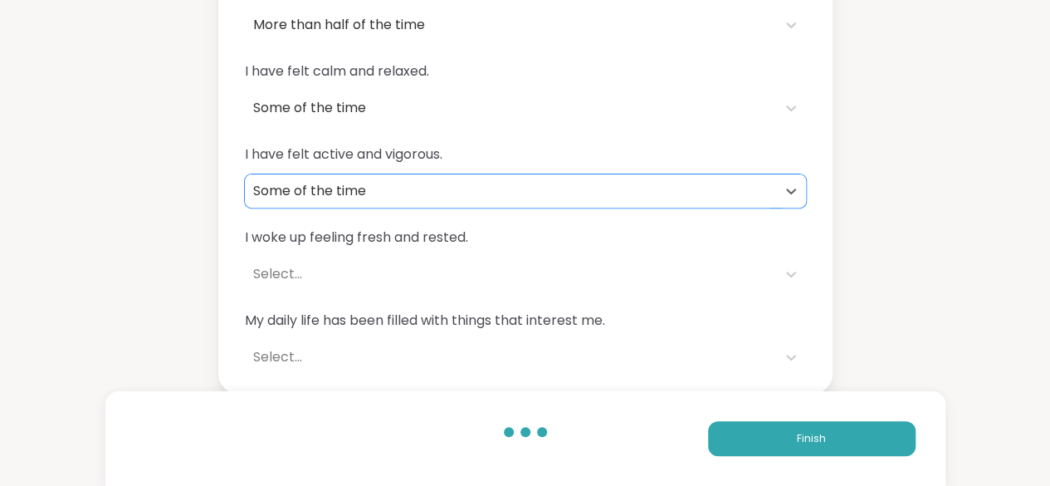
click at [335, 280] on div "Select..." at bounding box center [510, 274] width 515 height 20
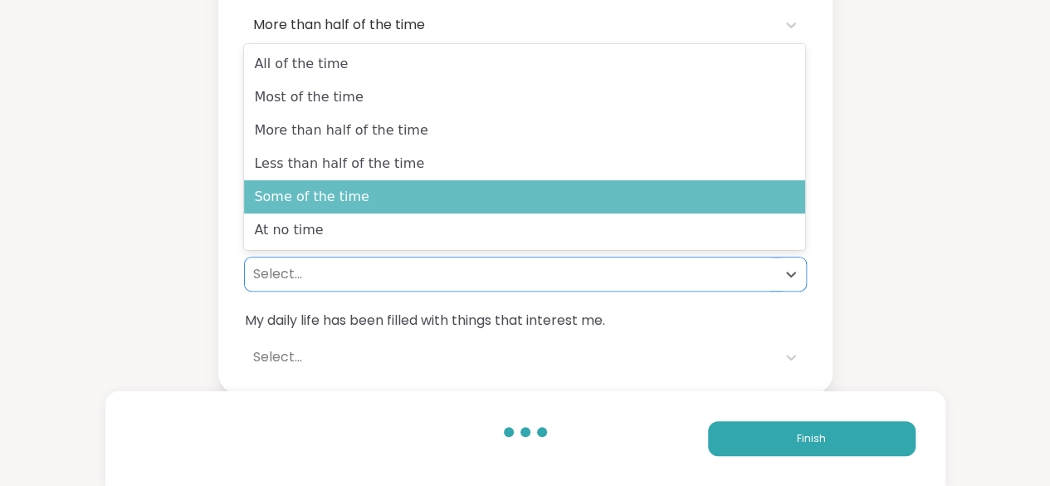
click at [350, 188] on div "Some of the time" at bounding box center [524, 196] width 561 height 33
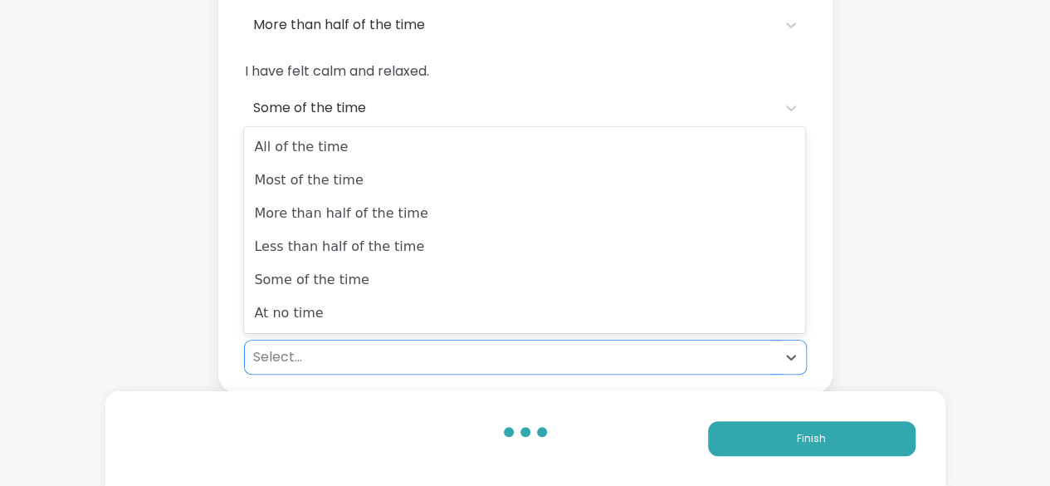
click at [358, 347] on div "Select..." at bounding box center [510, 357] width 515 height 20
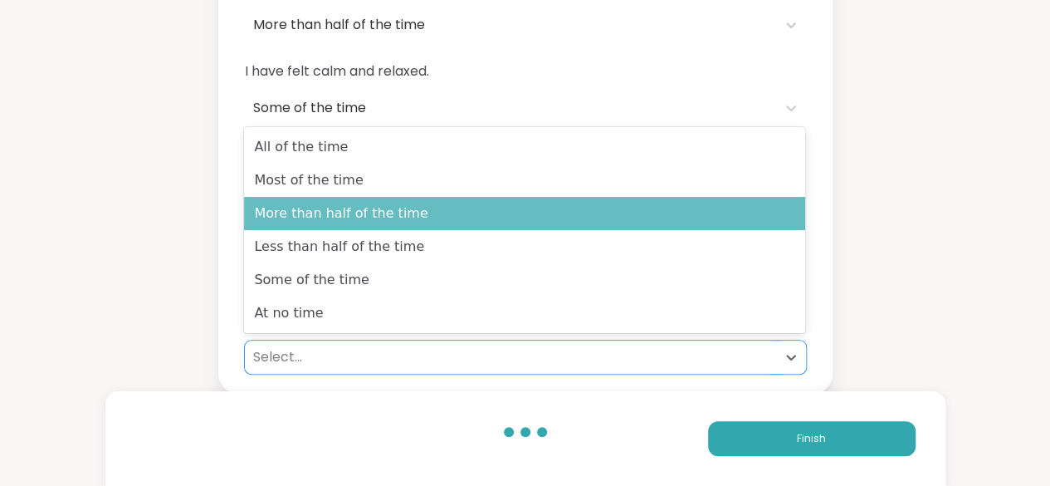
click at [374, 227] on div "More than half of the time" at bounding box center [524, 213] width 561 height 33
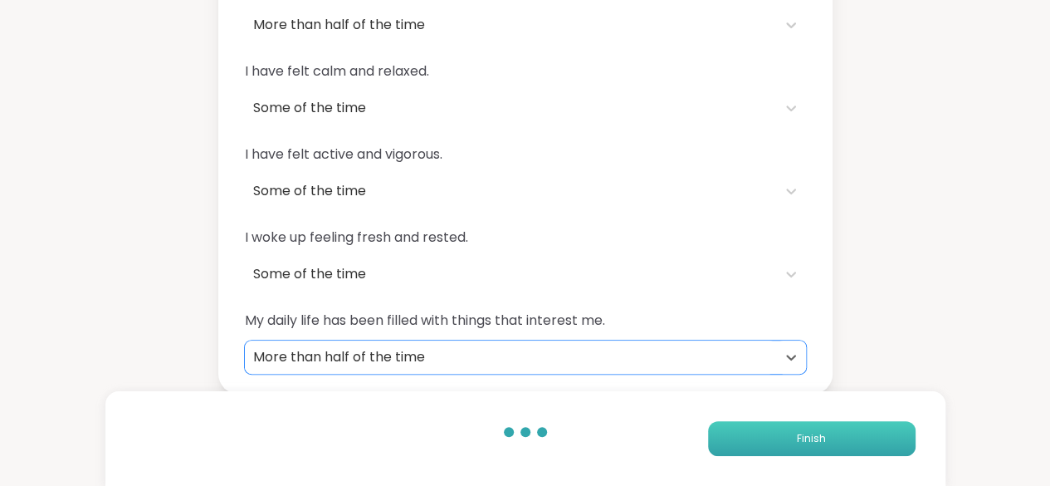
click at [716, 439] on button "Finish" at bounding box center [812, 438] width 208 height 35
